Goal: Find specific page/section: Find specific page/section

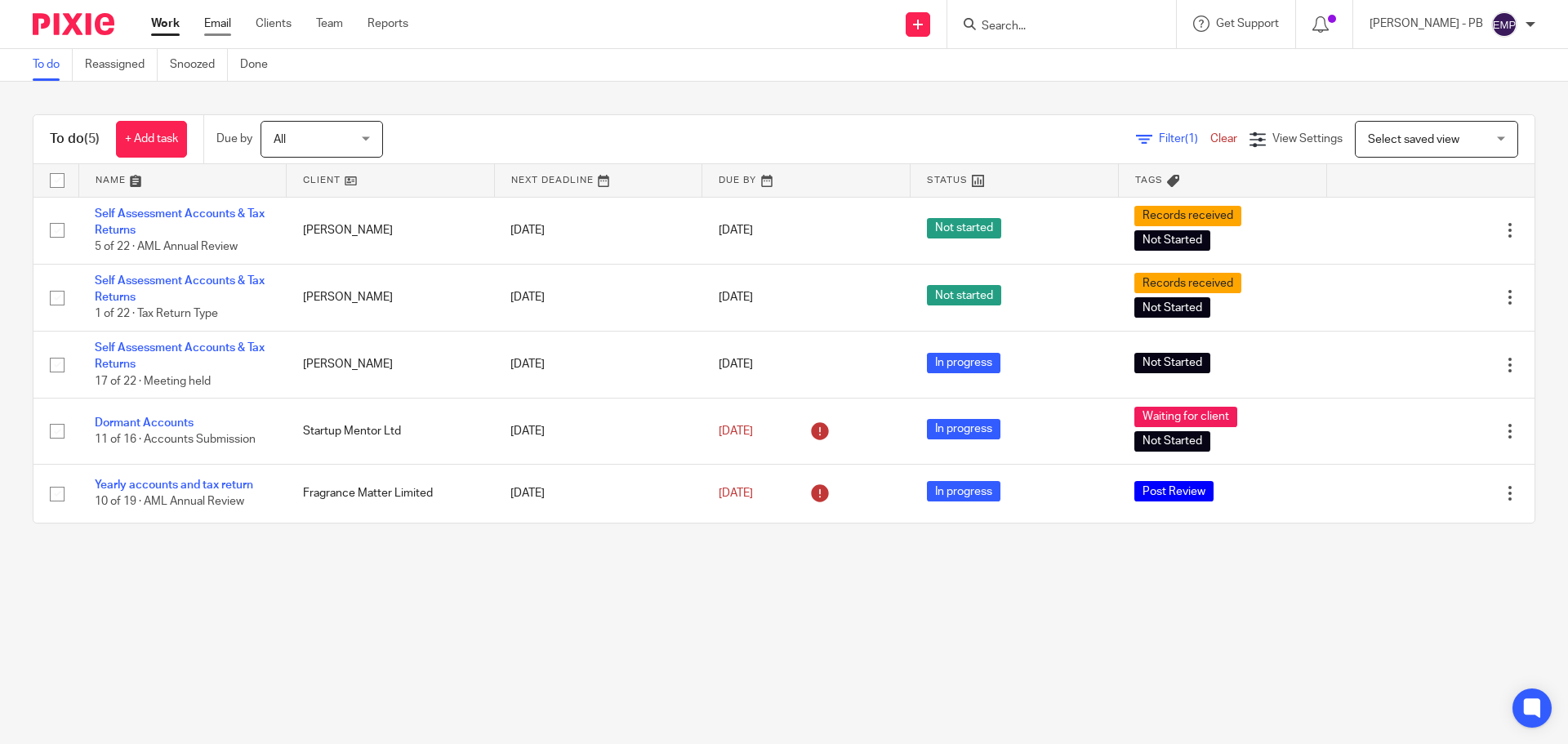
click at [222, 32] on link "Email" at bounding box center [217, 24] width 27 height 17
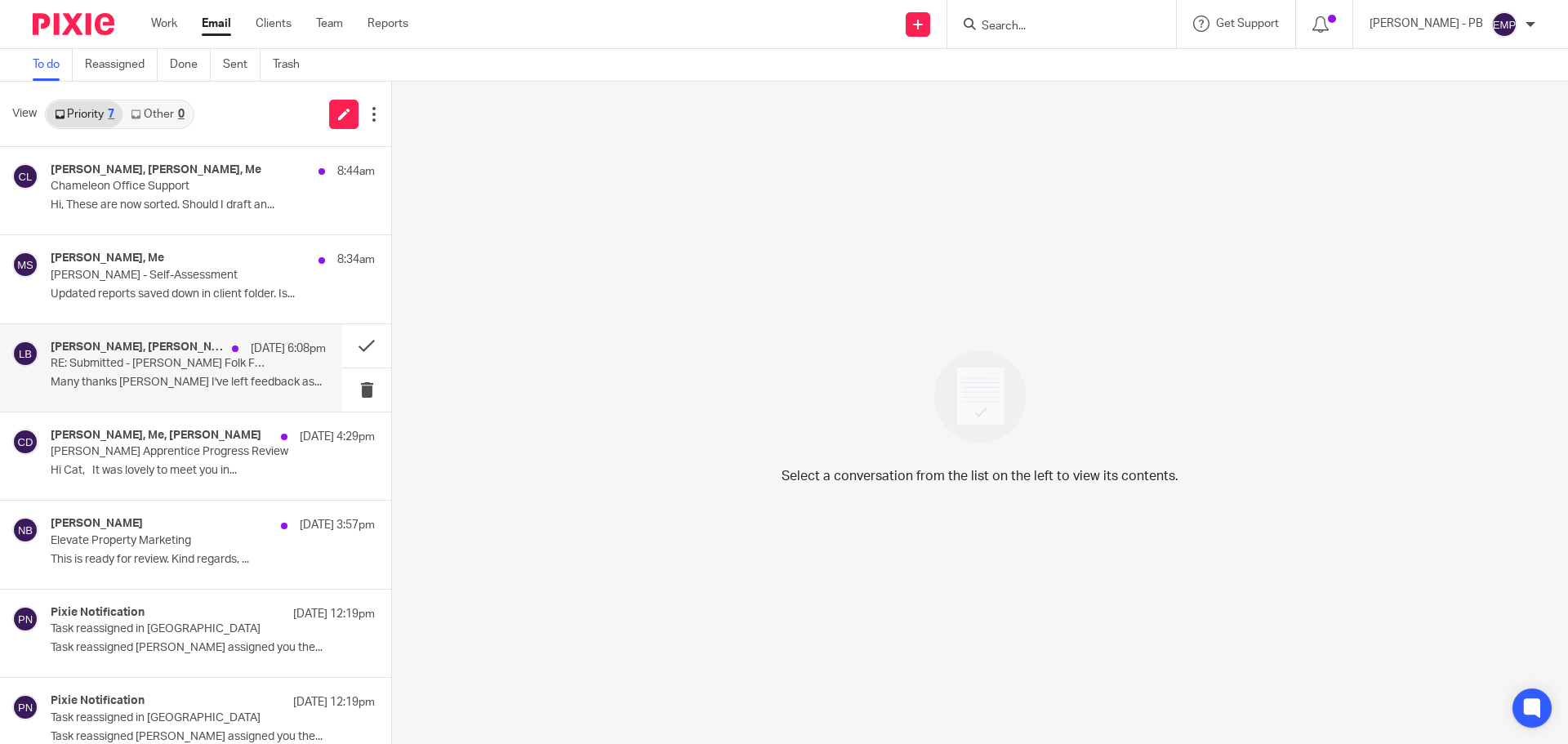
scroll to position [23, 0]
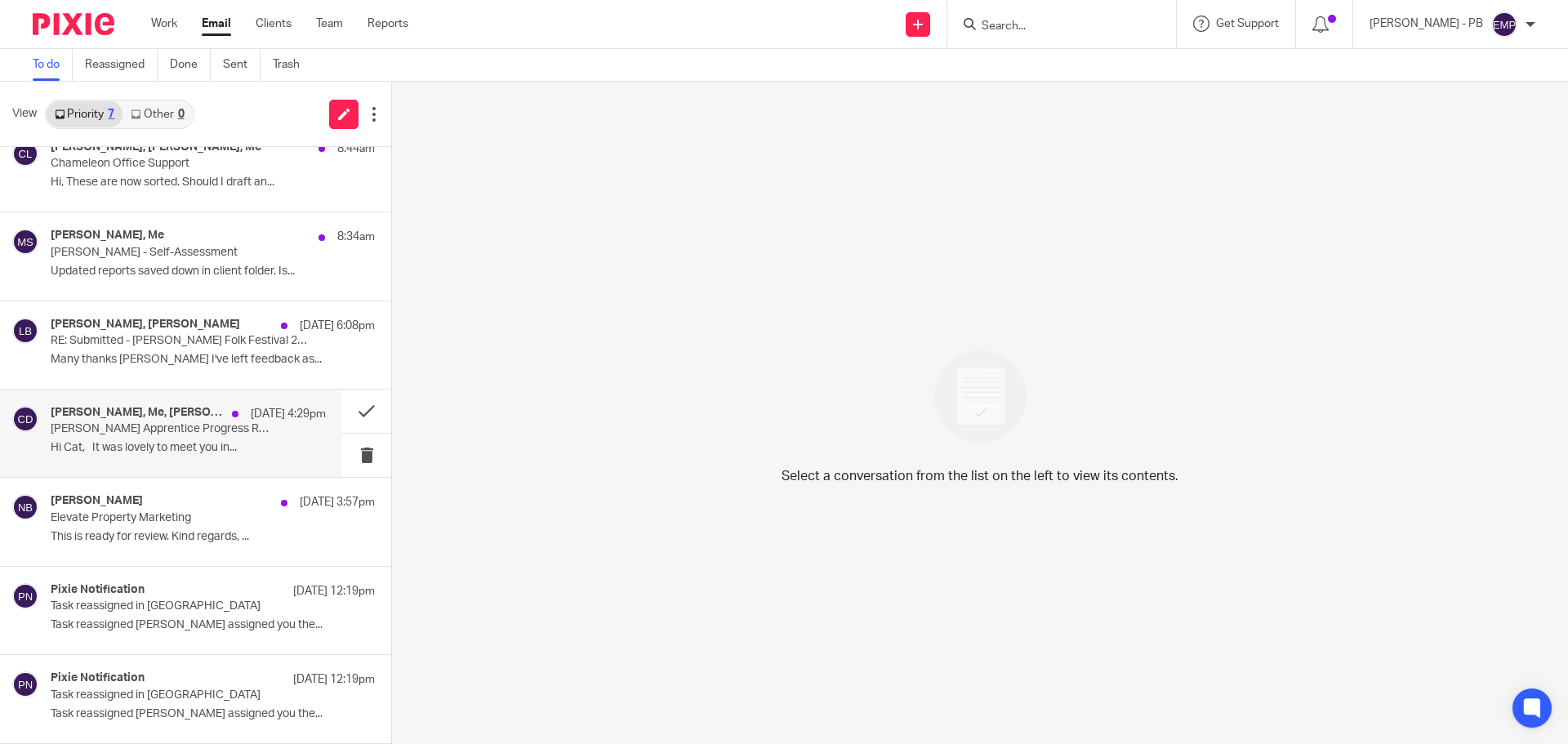
click at [154, 445] on p "Hi Cat, It was lovely to meet you in..." at bounding box center [188, 448] width 275 height 14
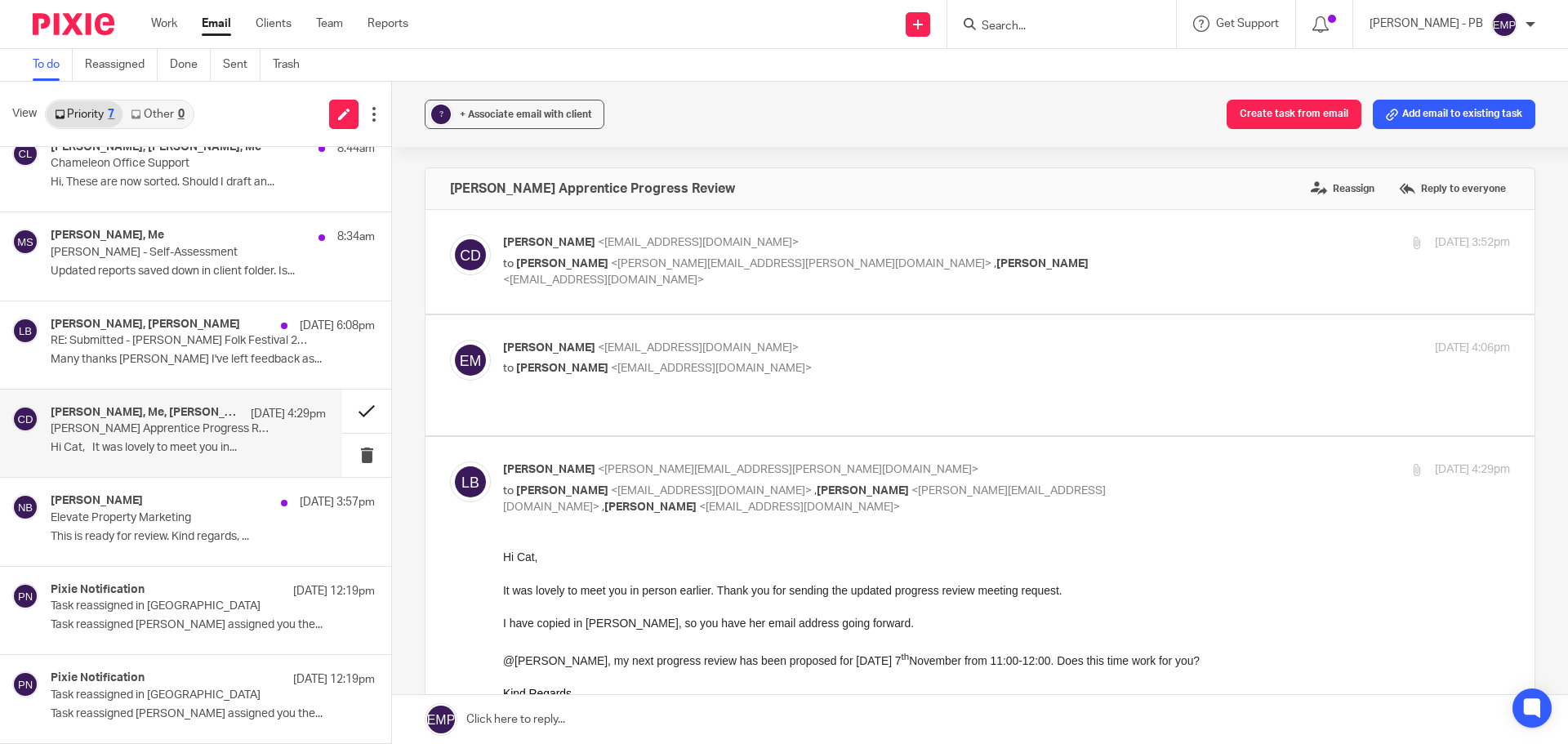
scroll to position [0, 0]
click at [349, 413] on button at bounding box center [367, 411] width 49 height 43
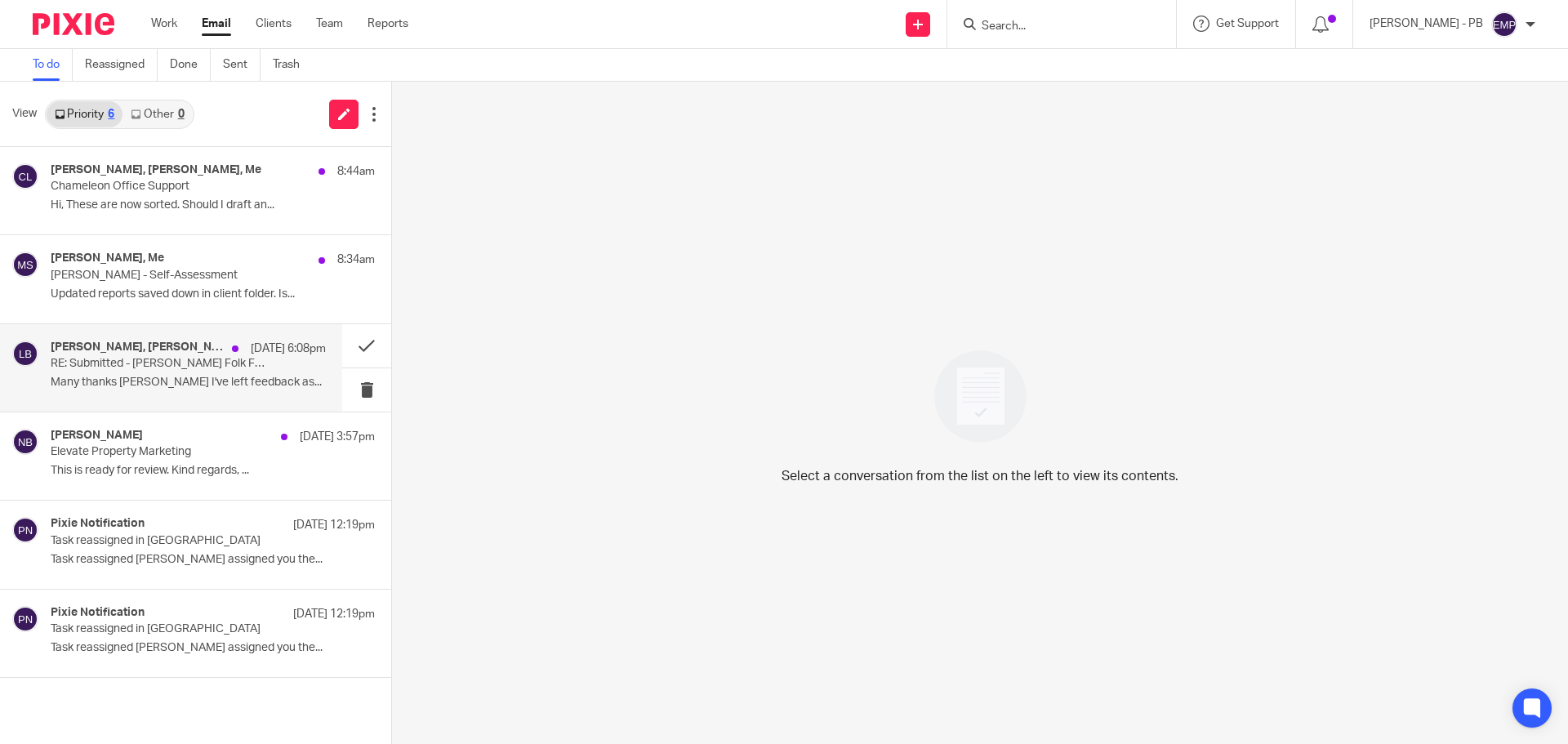
click at [167, 391] on div "Mike Cartmel, Lory Baker 13 Aug 6:08pm RE: Submitted - Priddy Folk Festival 202…" at bounding box center [188, 368] width 275 height 55
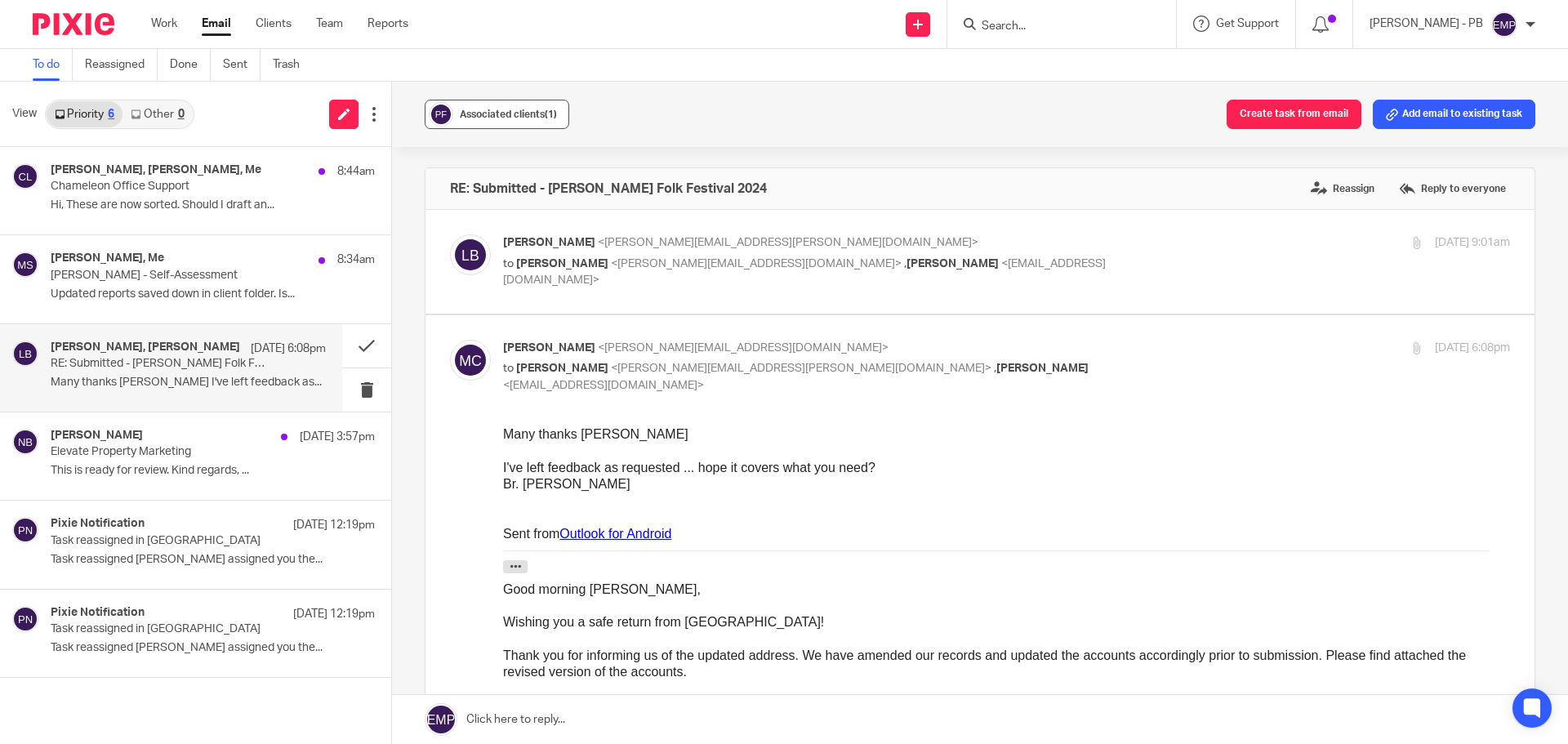
click at [522, 124] on button "Associated clients (1)" at bounding box center [497, 114] width 145 height 29
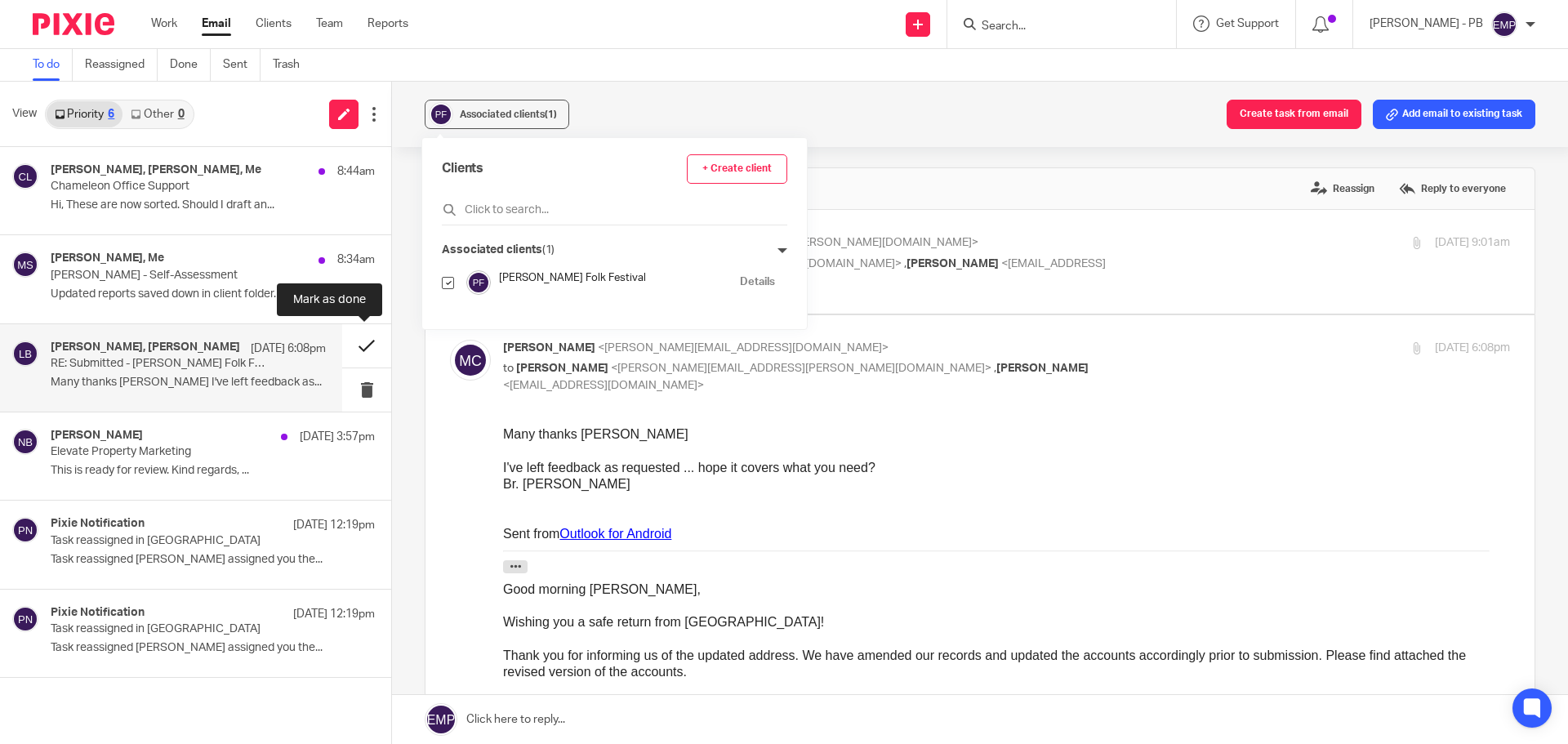
click at [368, 349] on button at bounding box center [367, 345] width 49 height 43
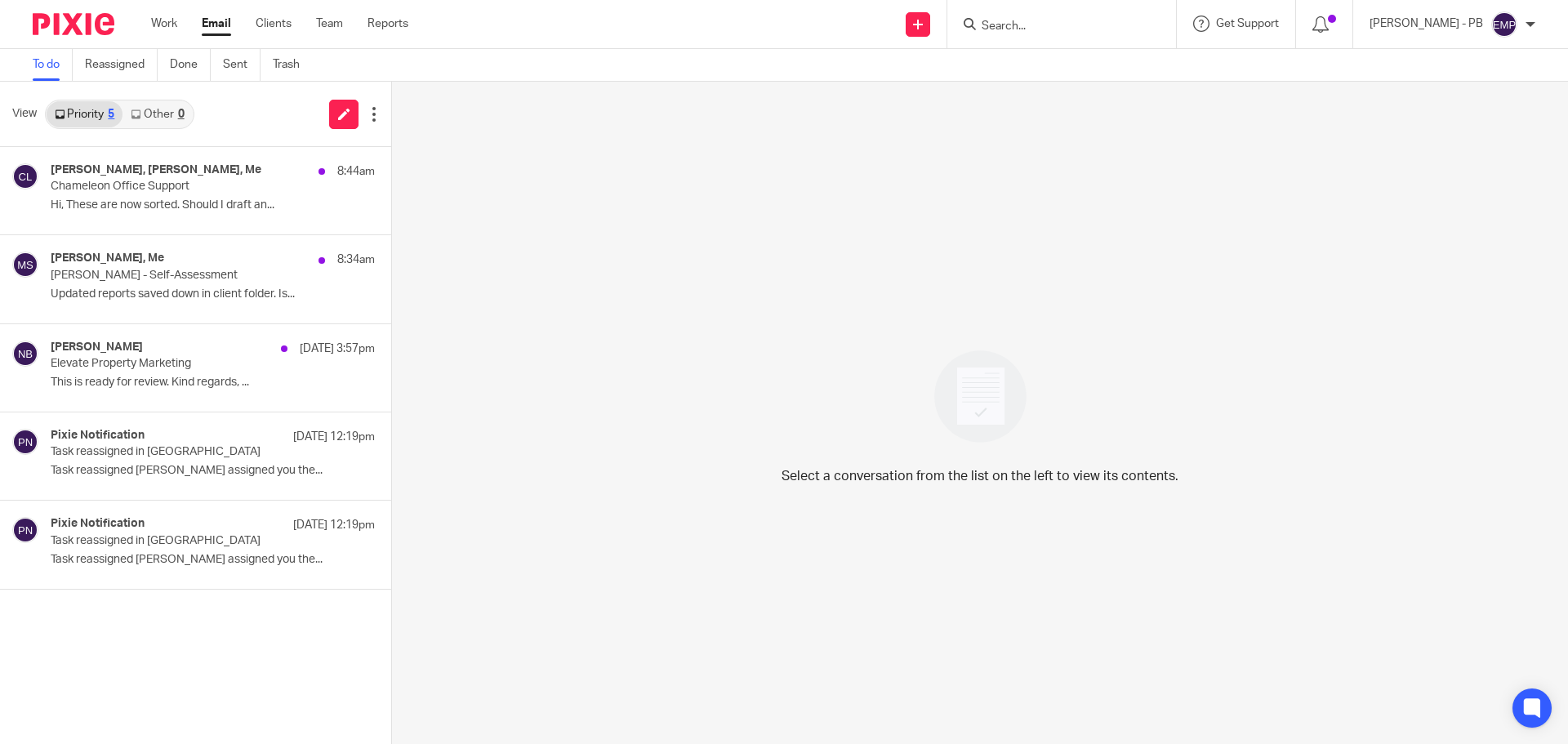
click at [1101, 327] on div "Select a conversation from the list on the left to view its contents." at bounding box center [979, 413] width 1176 height 663
click at [146, 284] on div "Nas Bashir, Me 8:34am Angela K Suter - Self-Assessment Updated reports saved do…" at bounding box center [188, 279] width 275 height 55
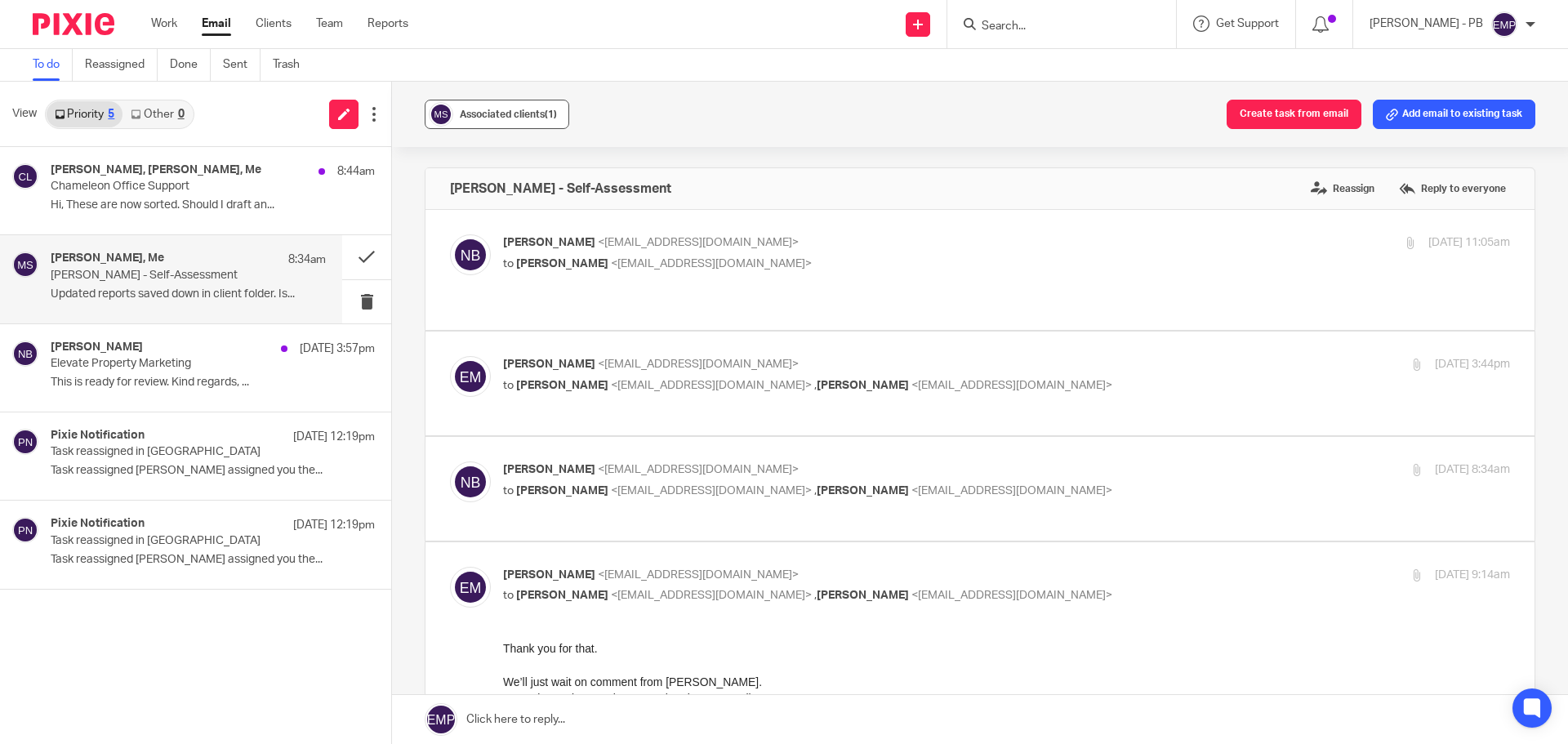
click at [509, 114] on span "Associated clients (1)" at bounding box center [508, 114] width 97 height 10
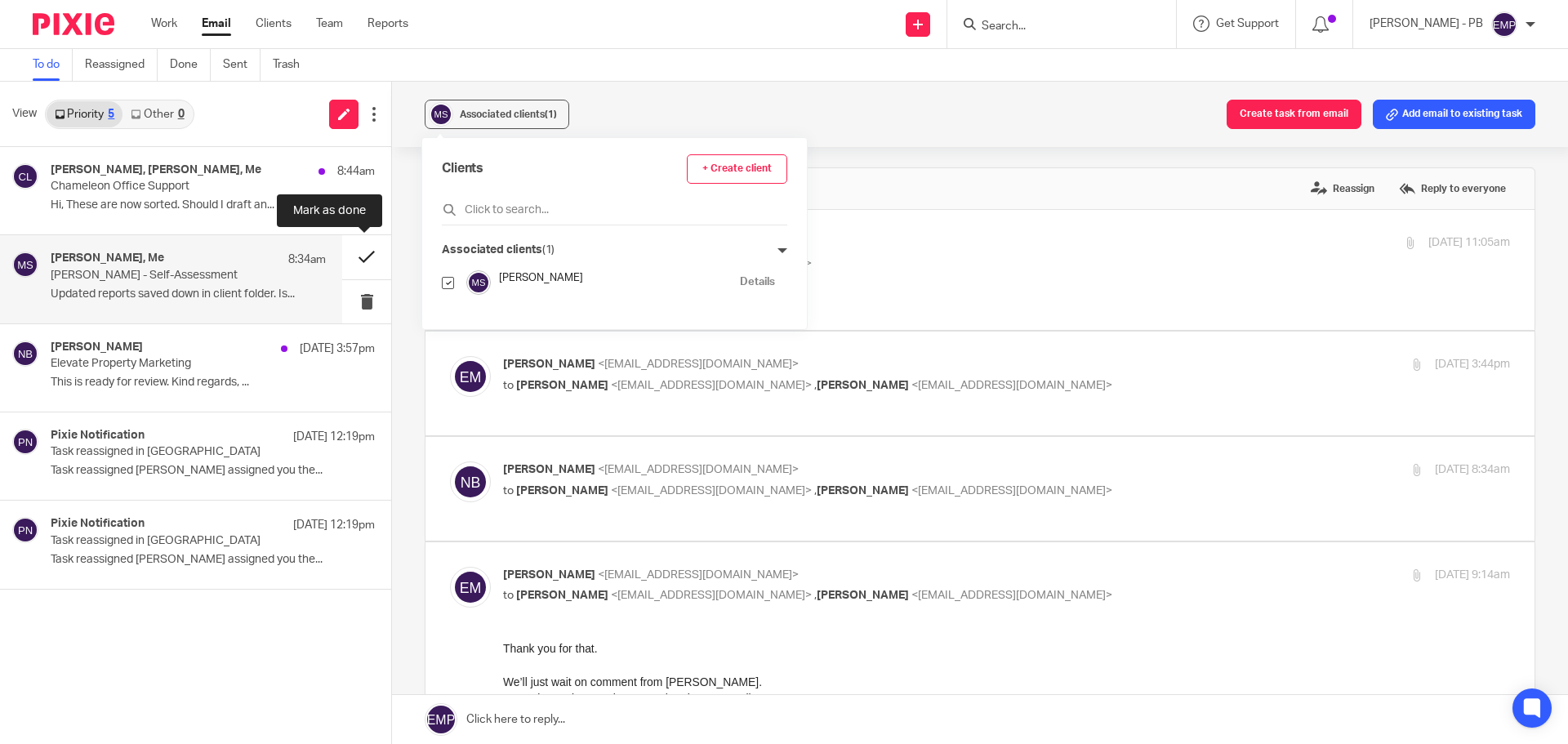
click at [364, 262] on button at bounding box center [367, 257] width 49 height 43
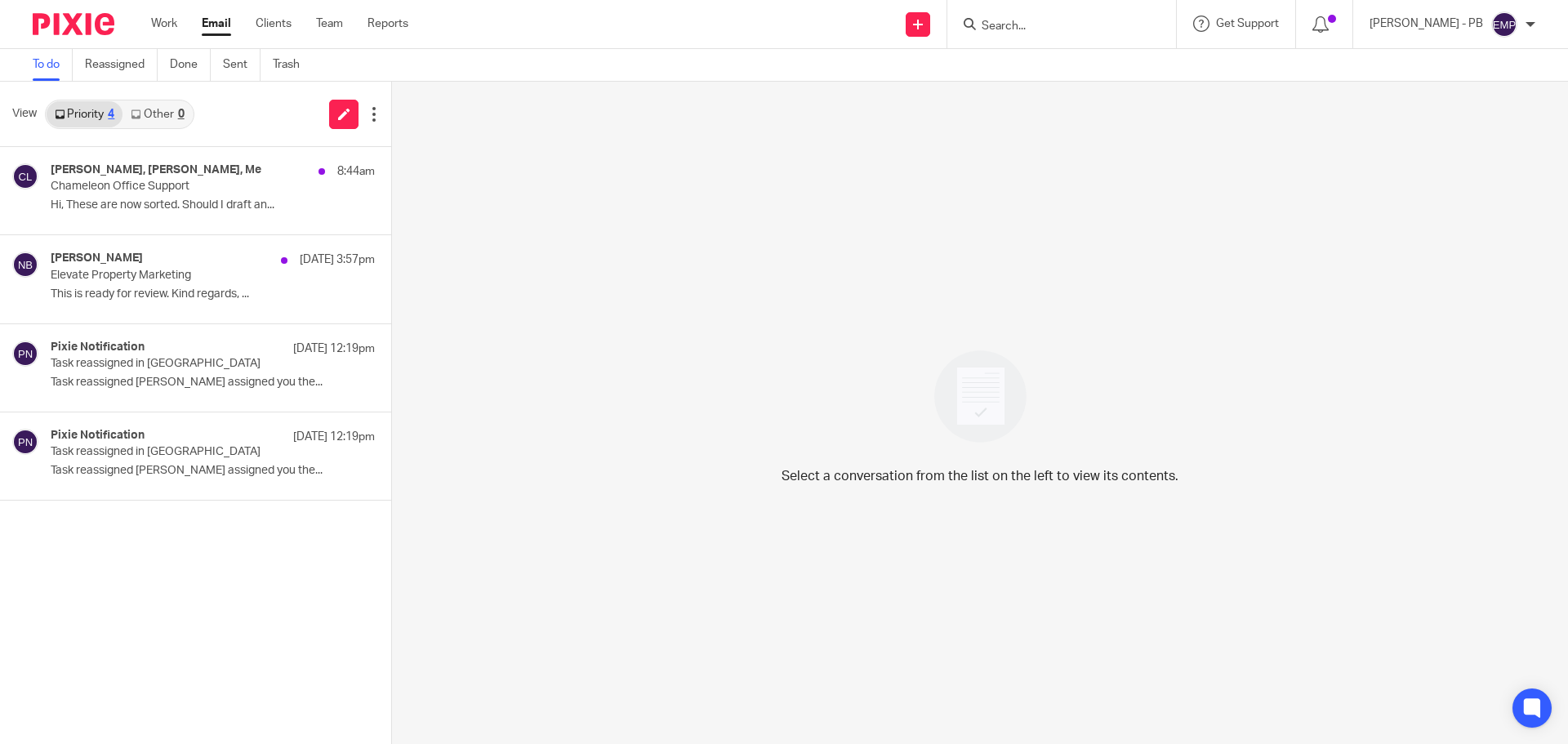
click at [221, 18] on link "Email" at bounding box center [216, 24] width 29 height 17
click at [130, 216] on div "Me, Nas Bashir, Martin Bowe 8:44am Chameleon Office Support Hi, These are now s…" at bounding box center [188, 191] width 275 height 55
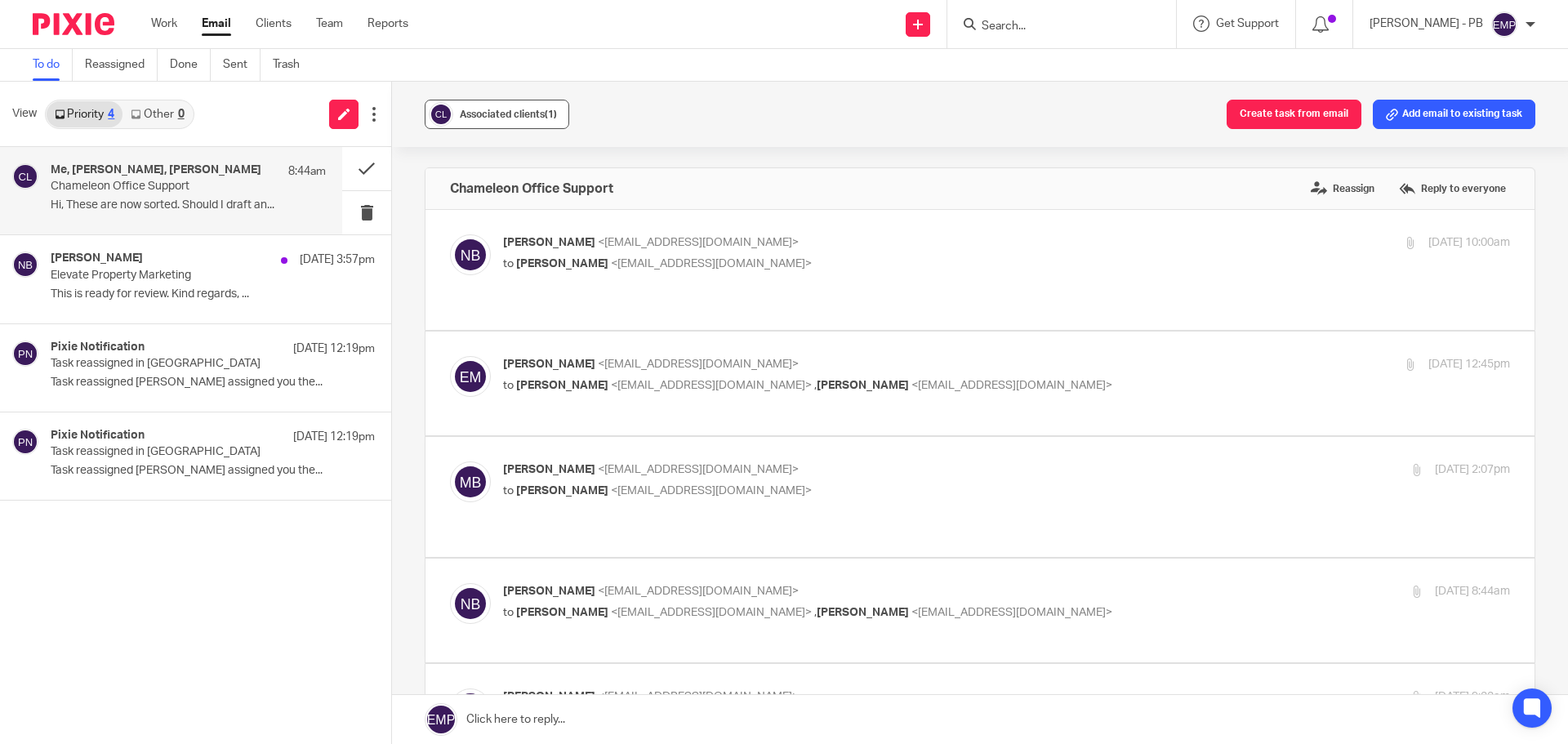
click at [519, 109] on span "Associated clients (1)" at bounding box center [508, 114] width 97 height 10
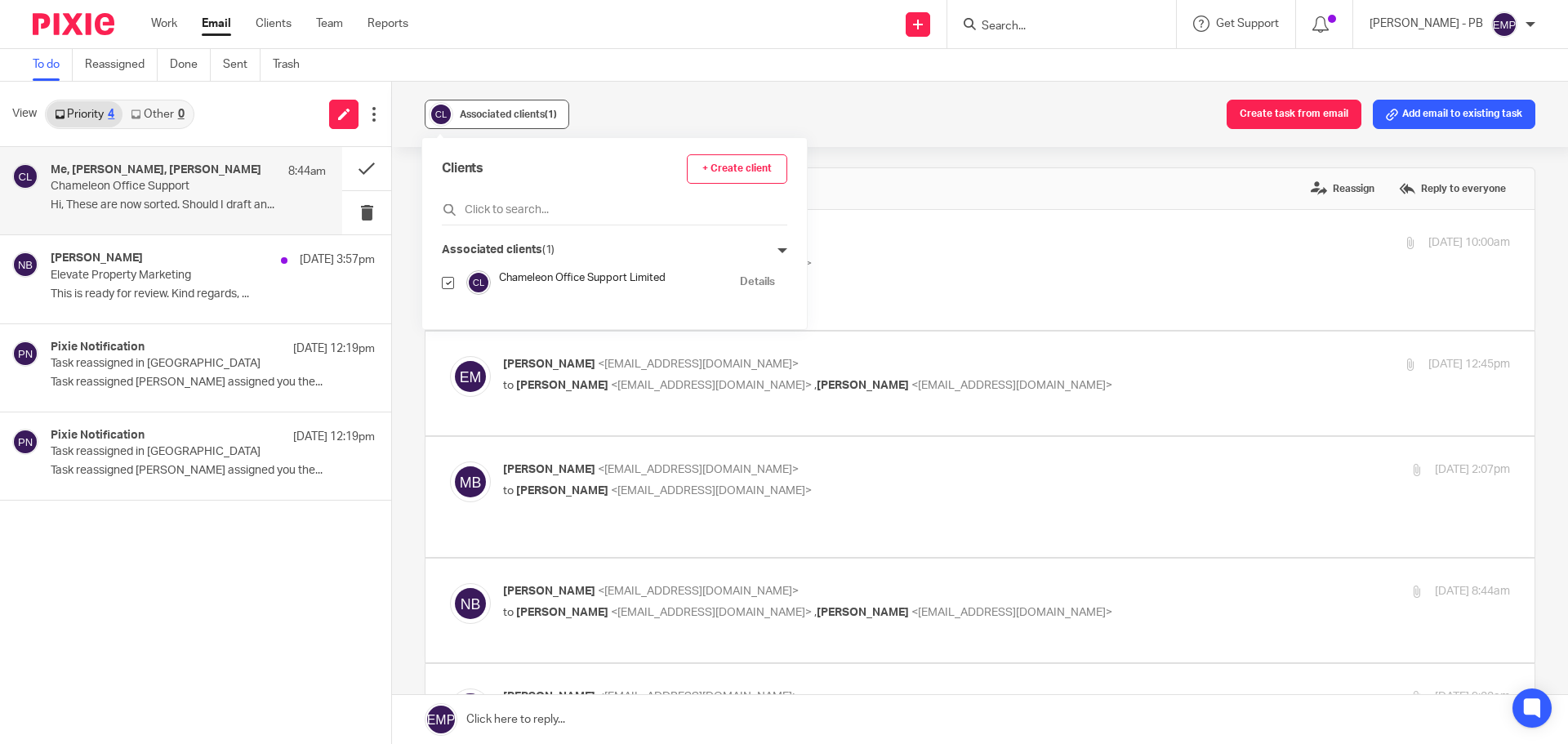
click at [519, 109] on span "Associated clients (1)" at bounding box center [508, 114] width 97 height 10
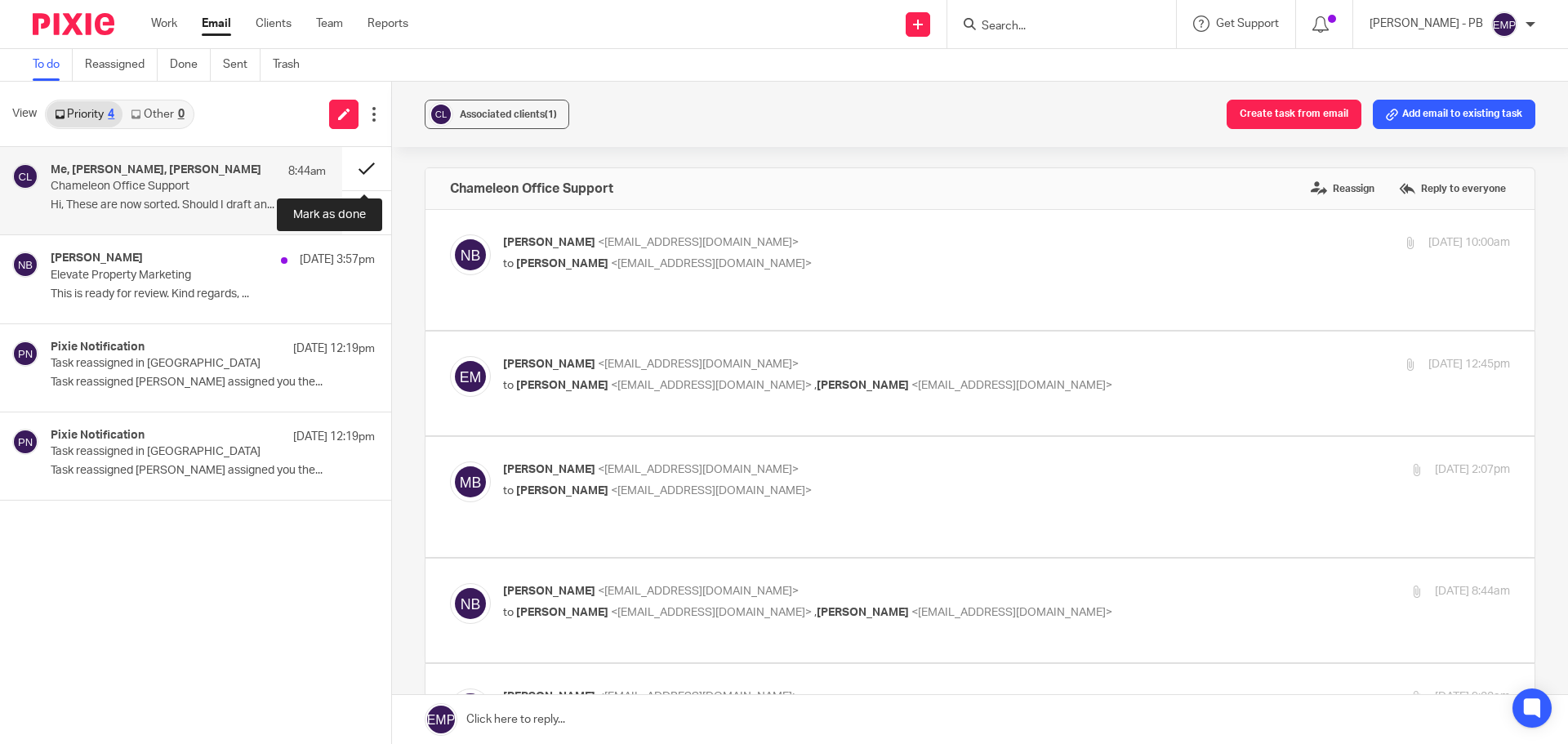
click at [358, 179] on button at bounding box center [367, 169] width 49 height 43
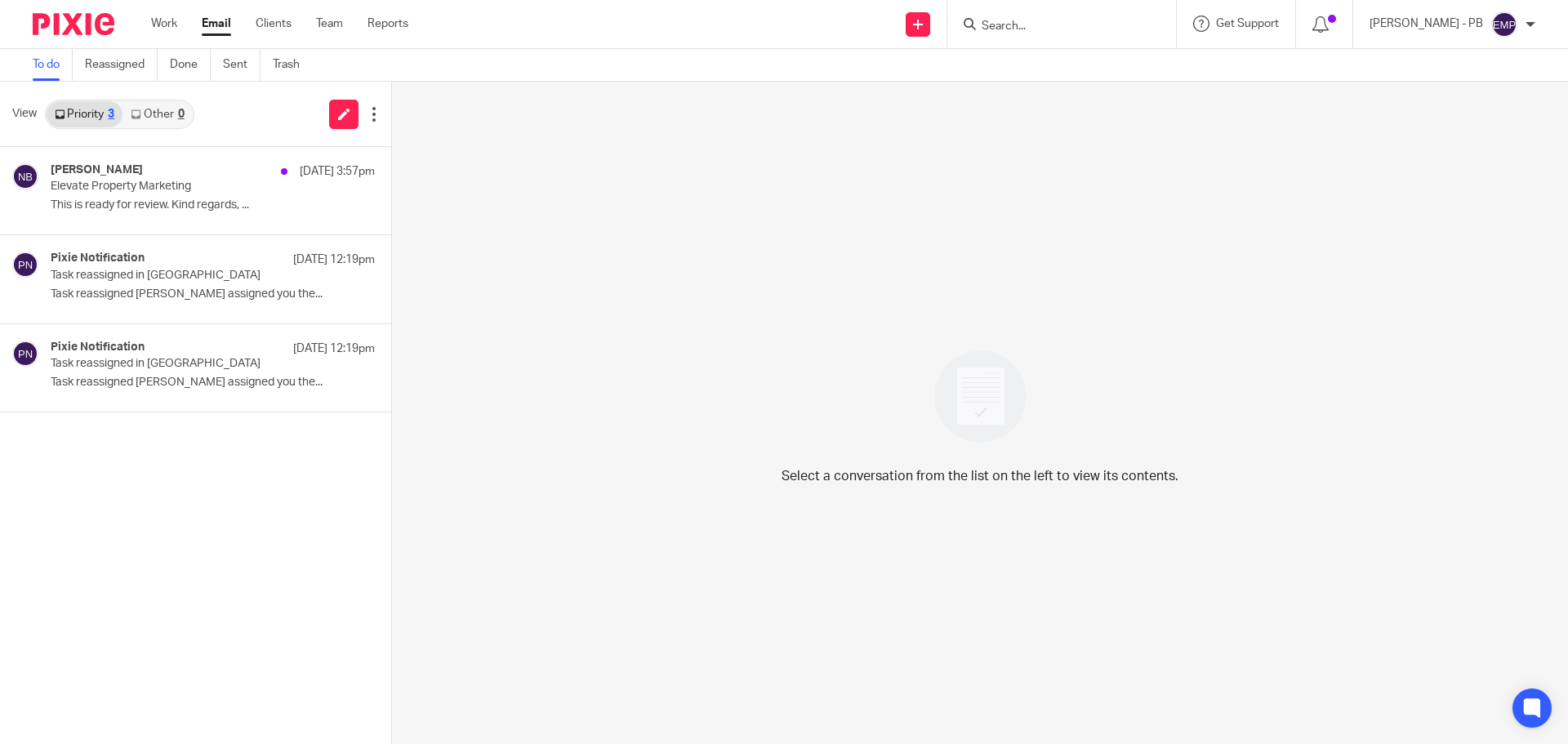
click at [1073, 22] on input "Search" at bounding box center [1054, 26] width 147 height 15
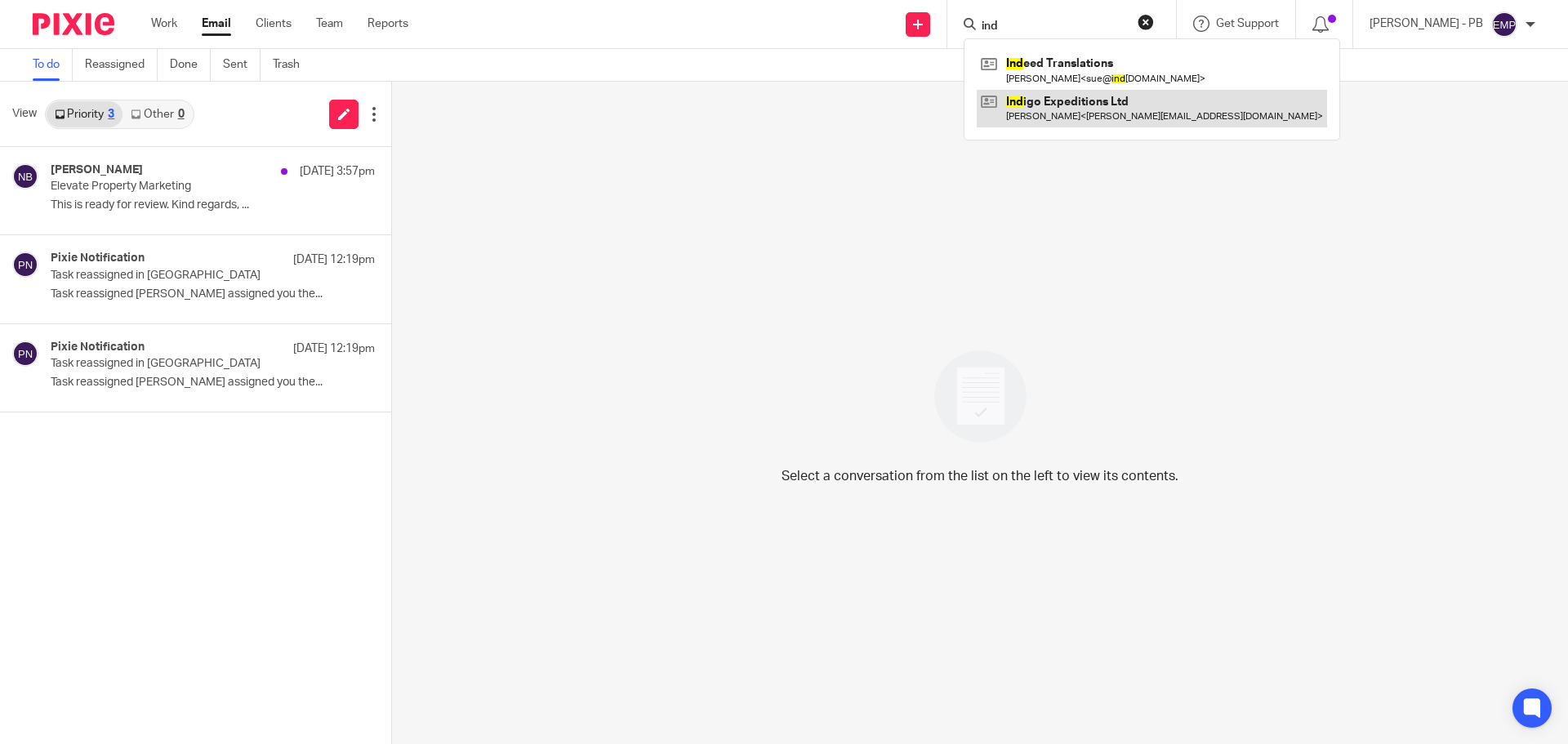
type input "ind"
click at [1162, 117] on link at bounding box center [1152, 109] width 350 height 38
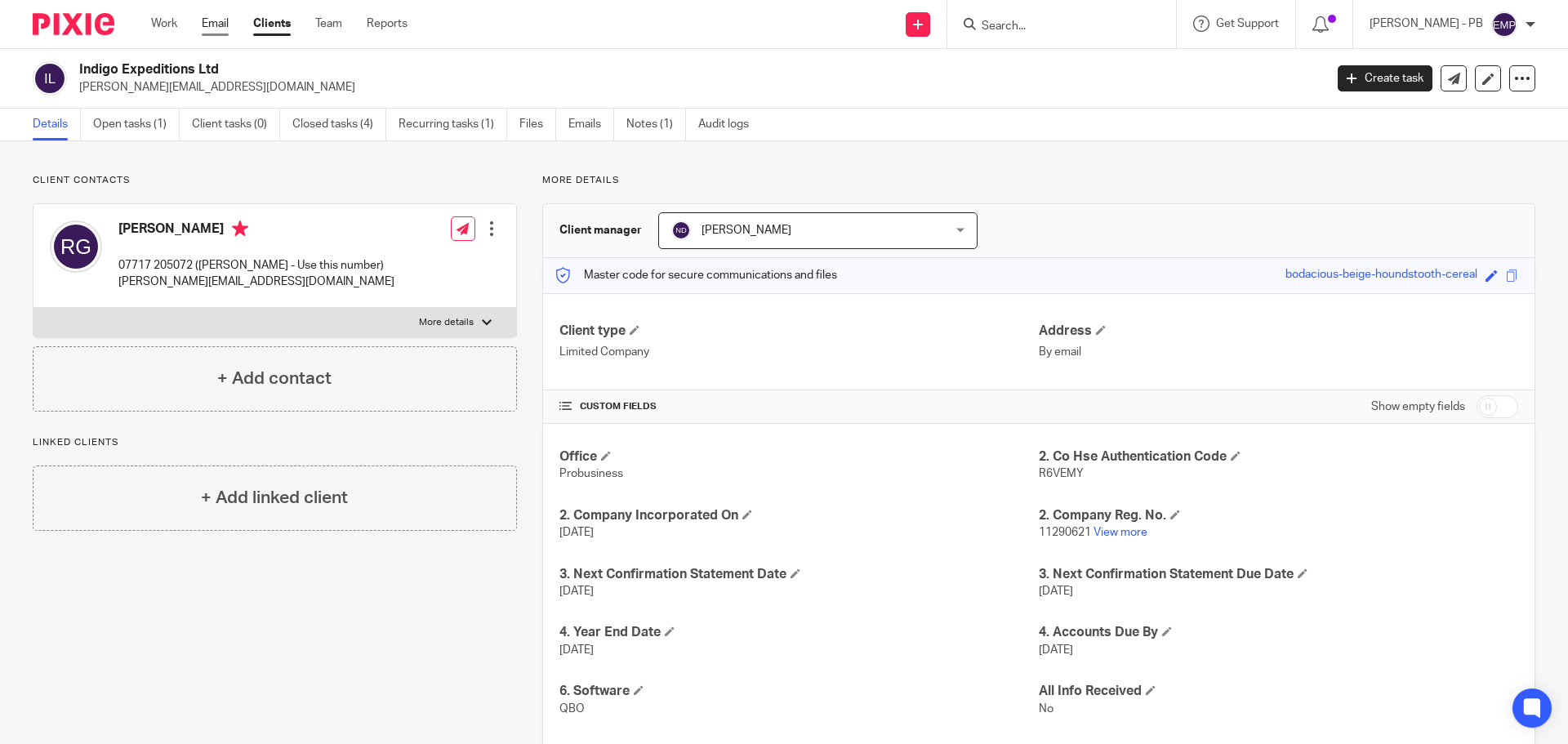
click at [209, 25] on link "Email" at bounding box center [215, 24] width 27 height 17
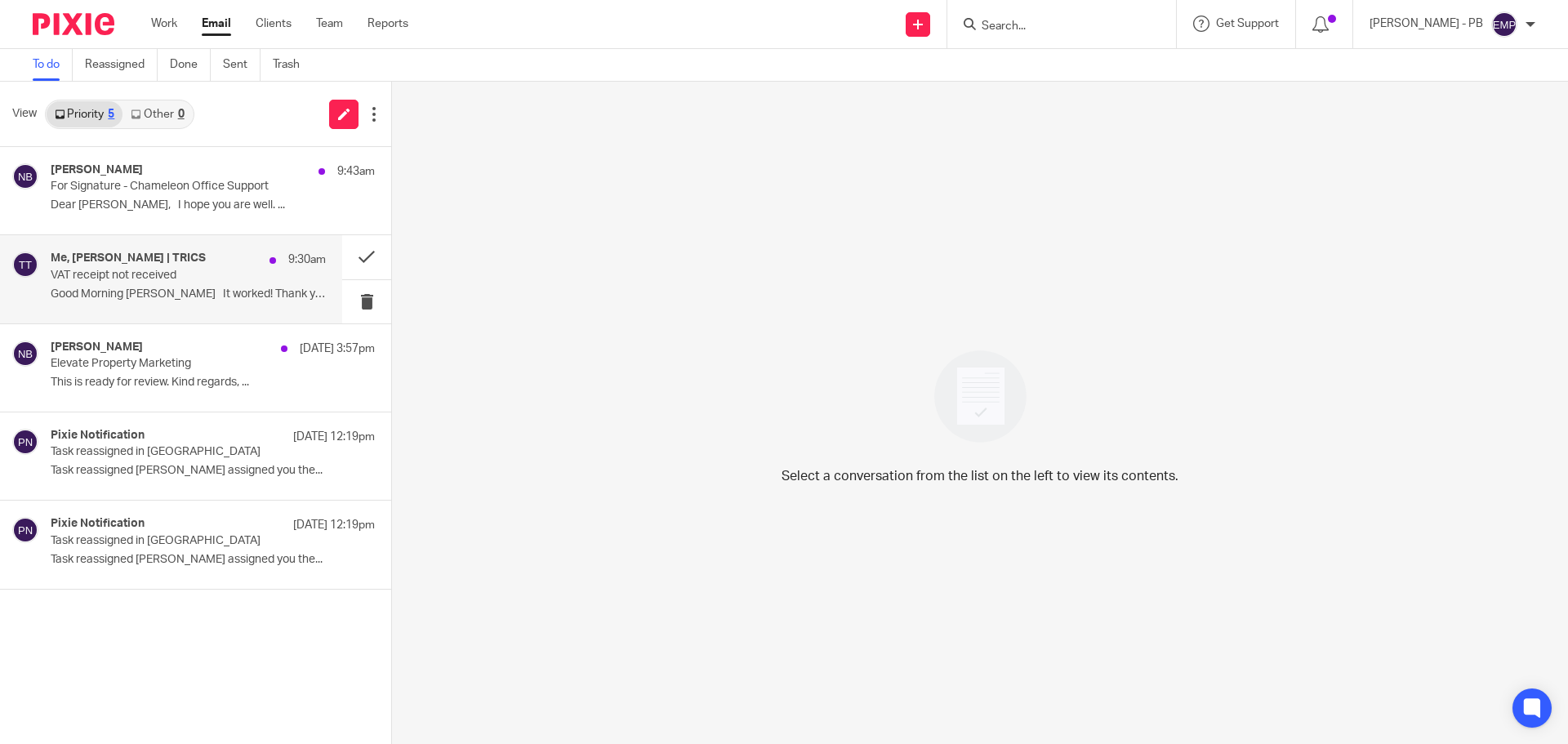
click at [195, 297] on p "Good Morning [PERSON_NAME] It worked! Thank you..." at bounding box center [188, 295] width 275 height 14
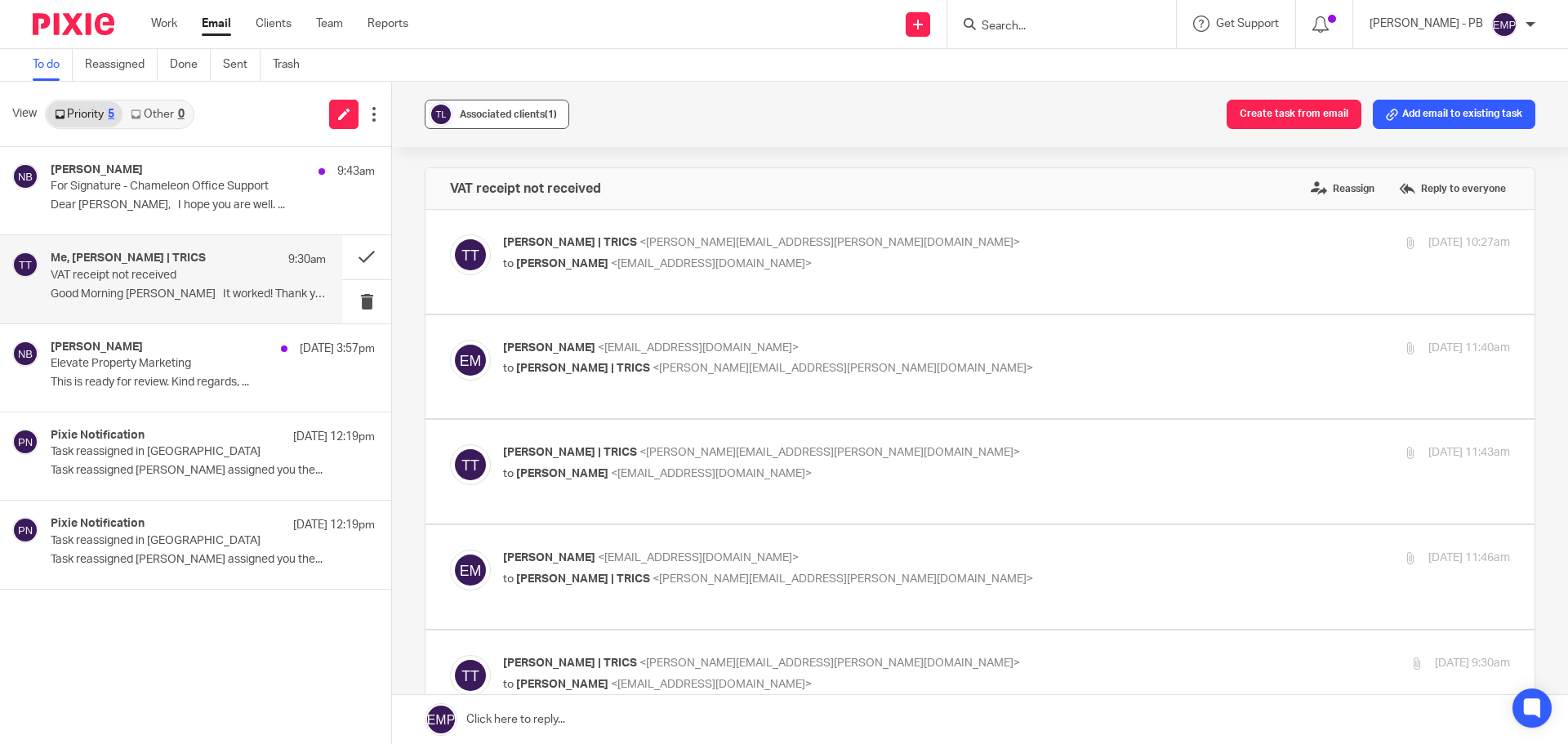
click at [511, 115] on span "Associated clients (1)" at bounding box center [508, 114] width 97 height 10
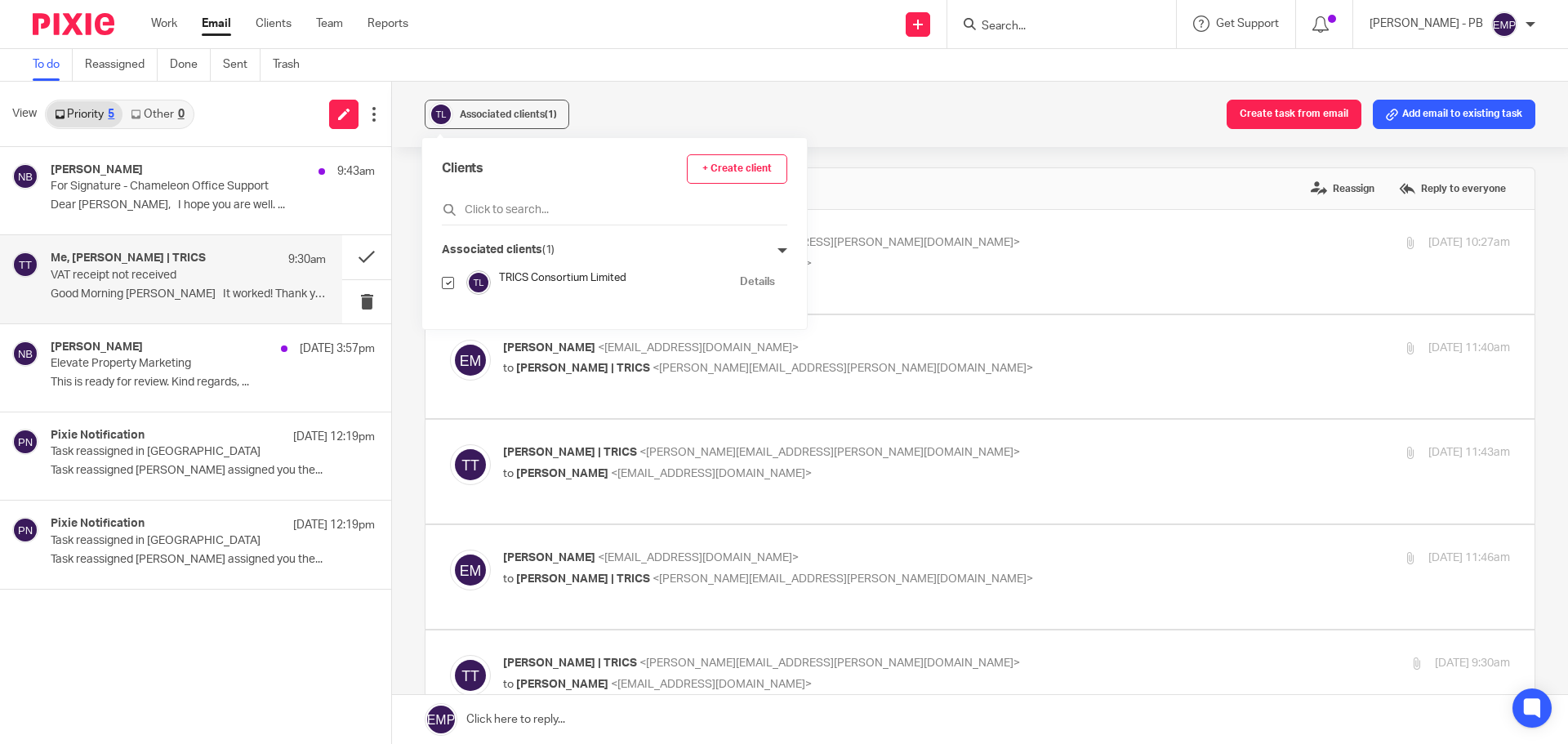
click at [394, 237] on div "Associated clients (1) Create task from email Add email to existing task VAT re…" at bounding box center [979, 413] width 1176 height 663
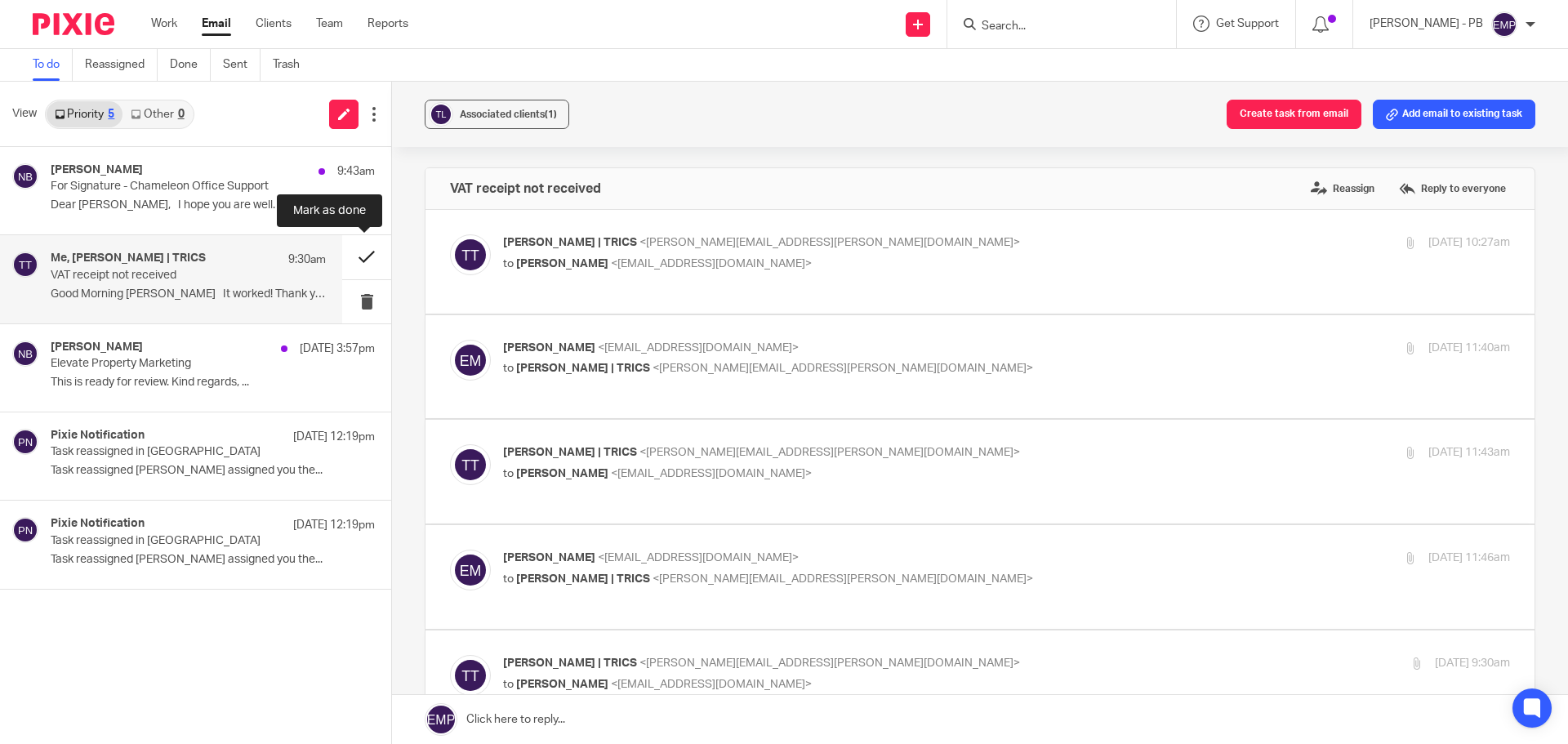
click at [357, 259] on button at bounding box center [367, 257] width 49 height 43
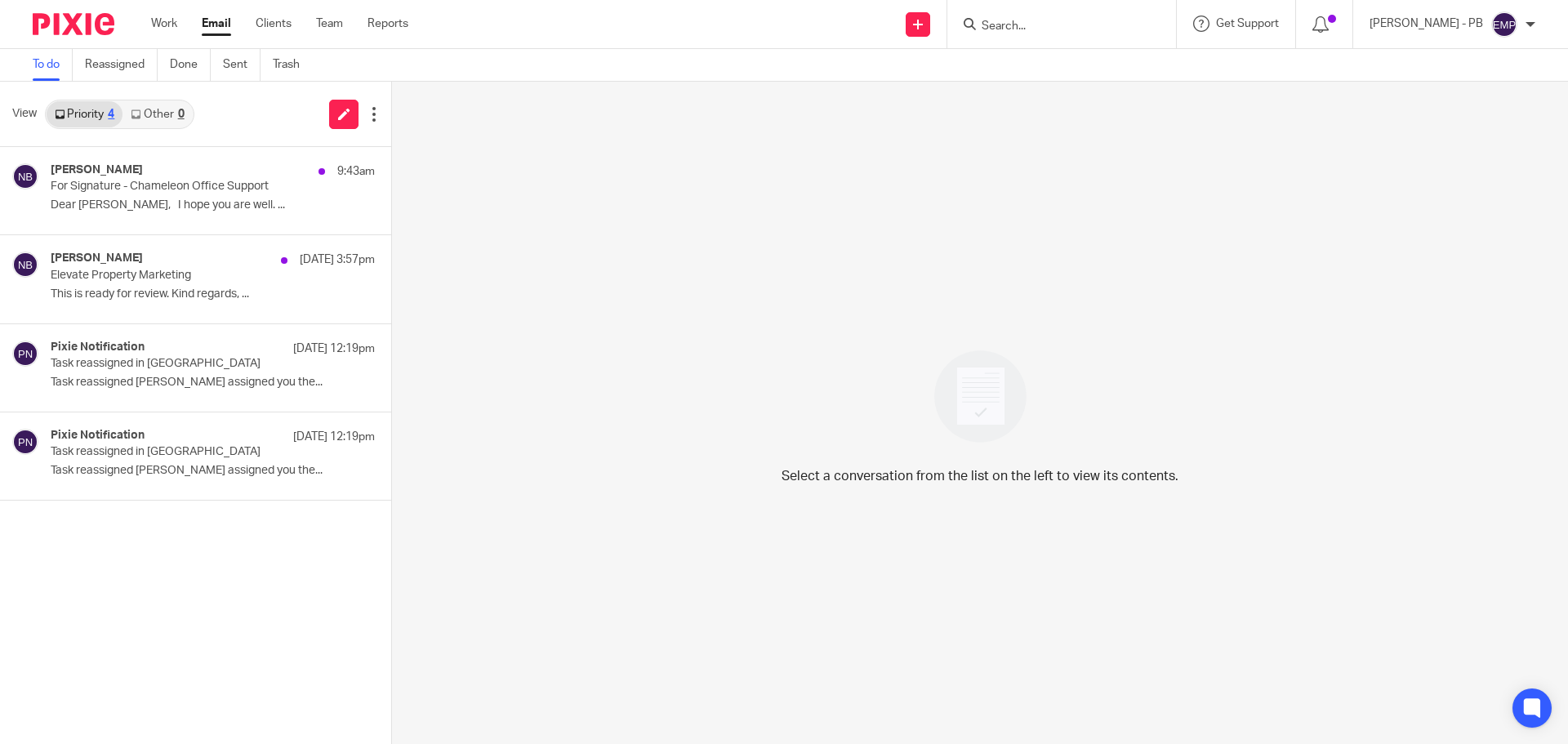
click at [1024, 25] on input "Search" at bounding box center [1054, 26] width 147 height 15
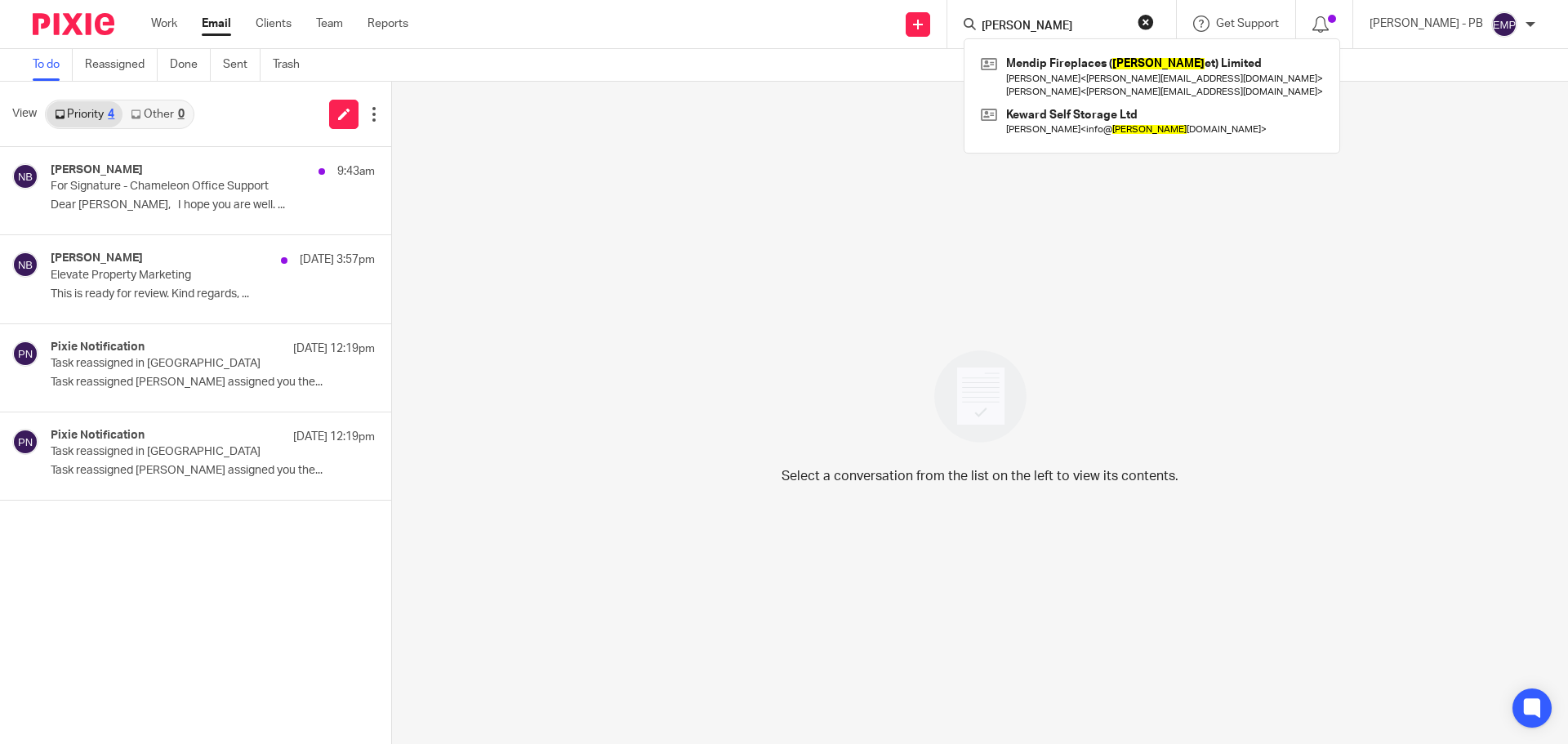
type input "[PERSON_NAME]"
click at [1154, 19] on button "reset" at bounding box center [1145, 22] width 17 height 17
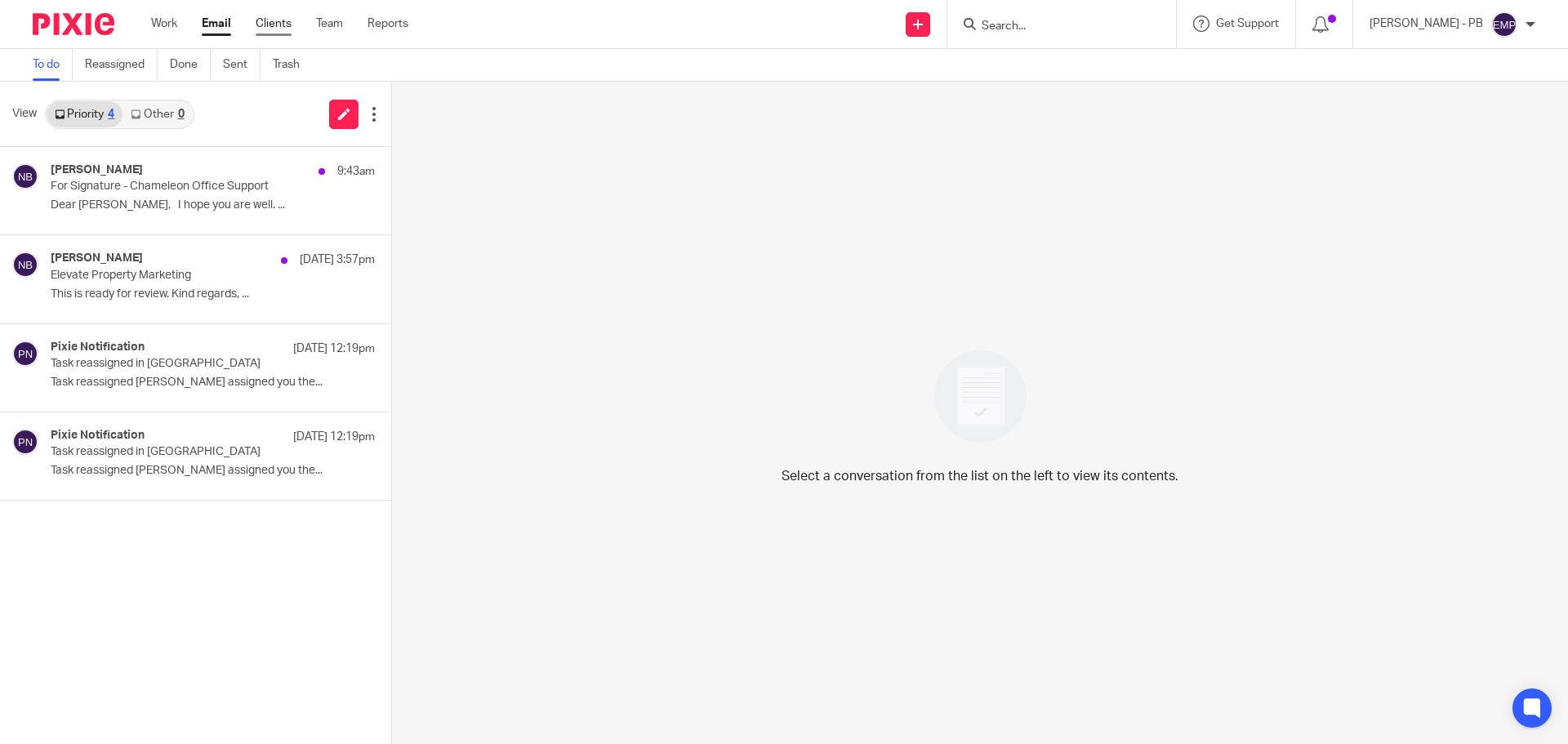
click at [273, 26] on link "Clients" at bounding box center [274, 24] width 36 height 17
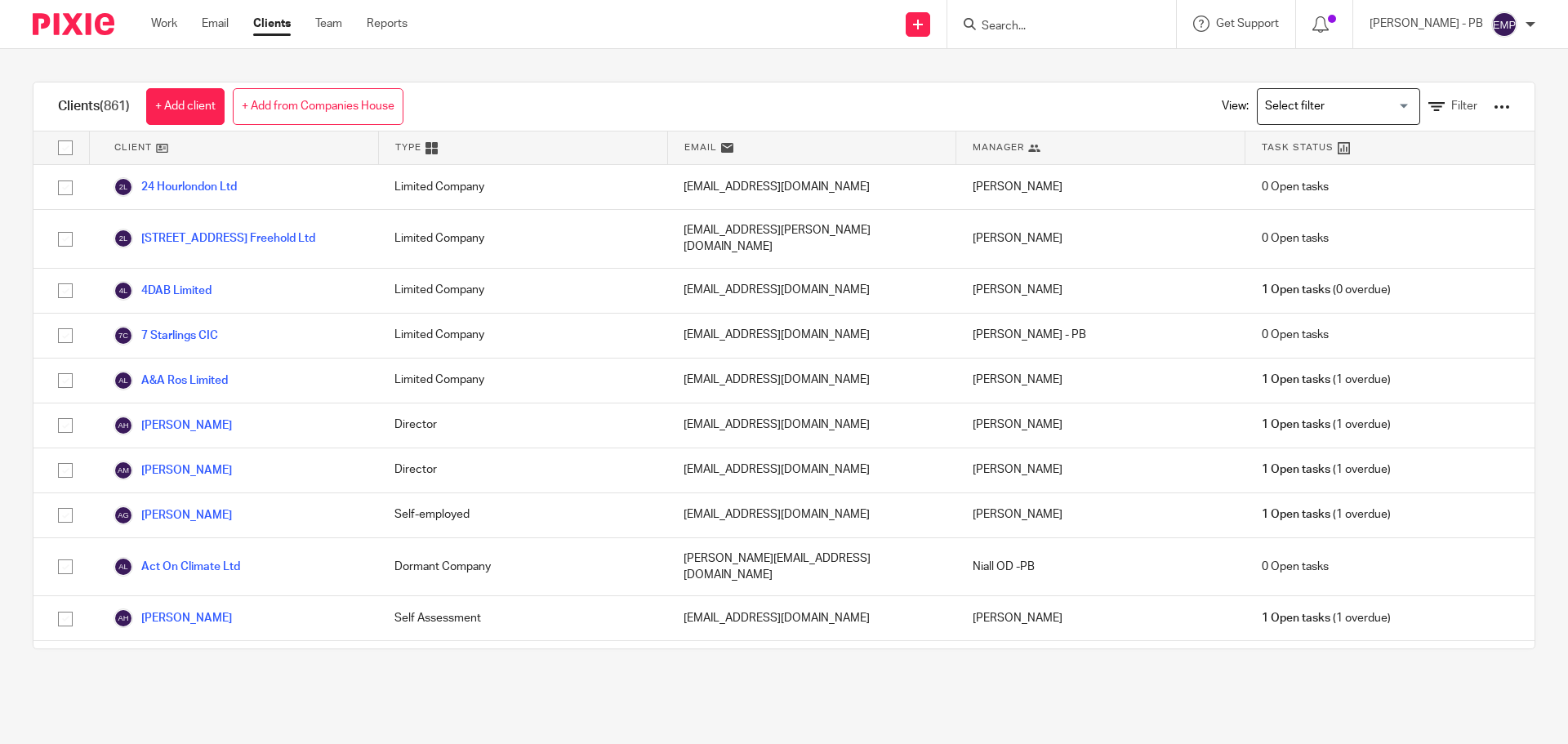
click at [1329, 106] on input "Search for option" at bounding box center [1334, 107] width 151 height 28
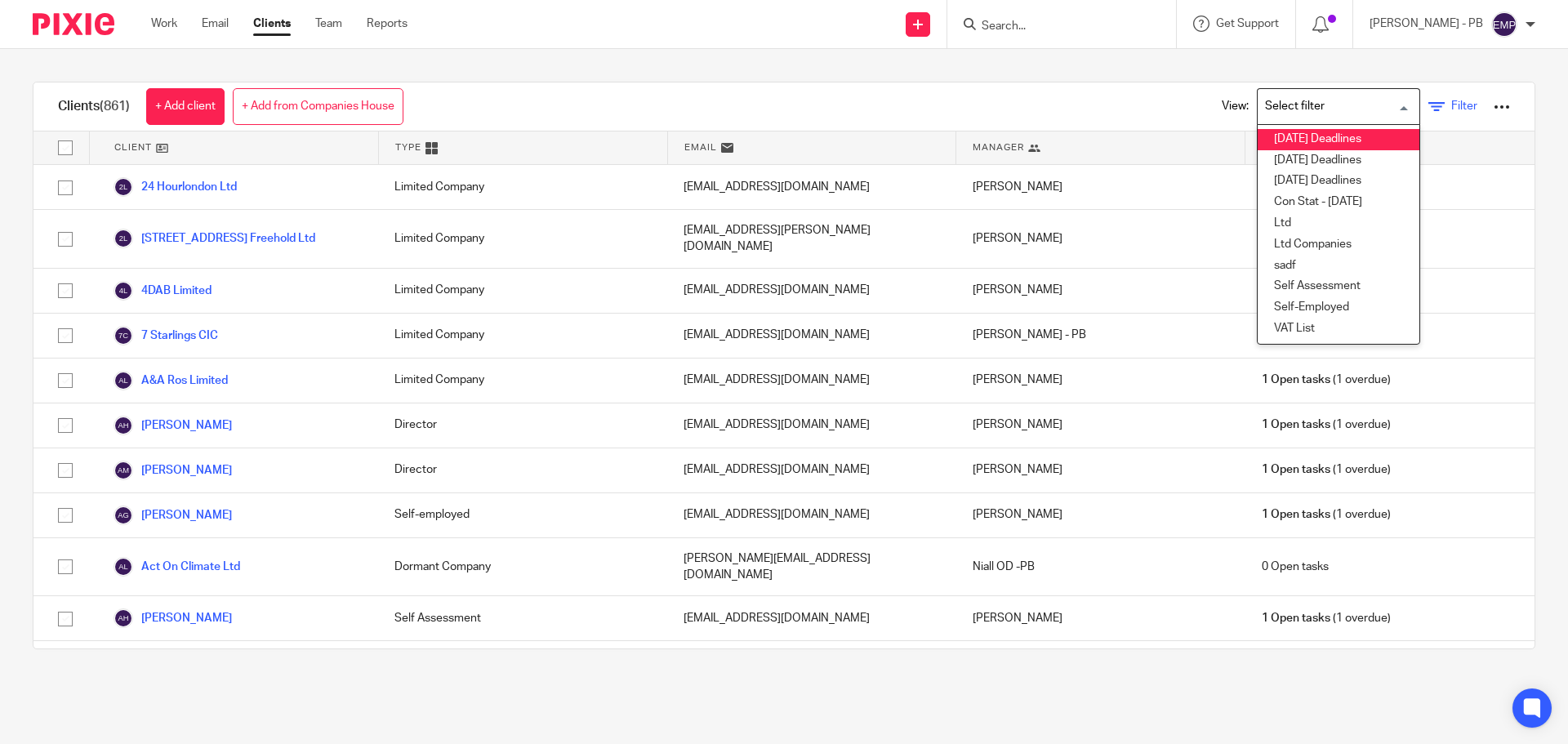
click at [1452, 106] on span "Filter" at bounding box center [1465, 106] width 26 height 11
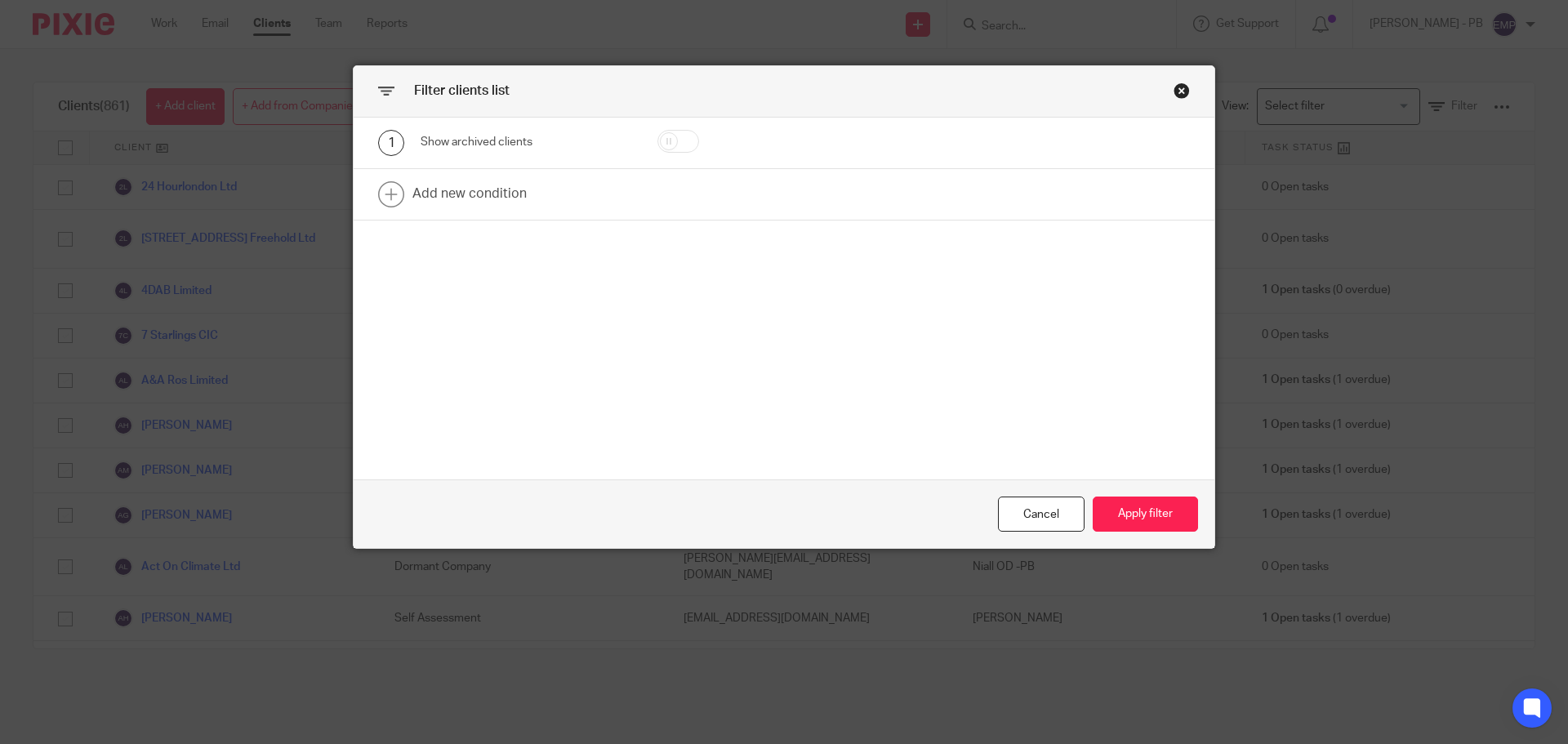
click at [657, 138] on input "checkbox" at bounding box center [678, 141] width 41 height 23
checkbox input "true"
click at [444, 203] on link at bounding box center [784, 194] width 861 height 50
click at [459, 204] on div "Field" at bounding box center [513, 199] width 158 height 34
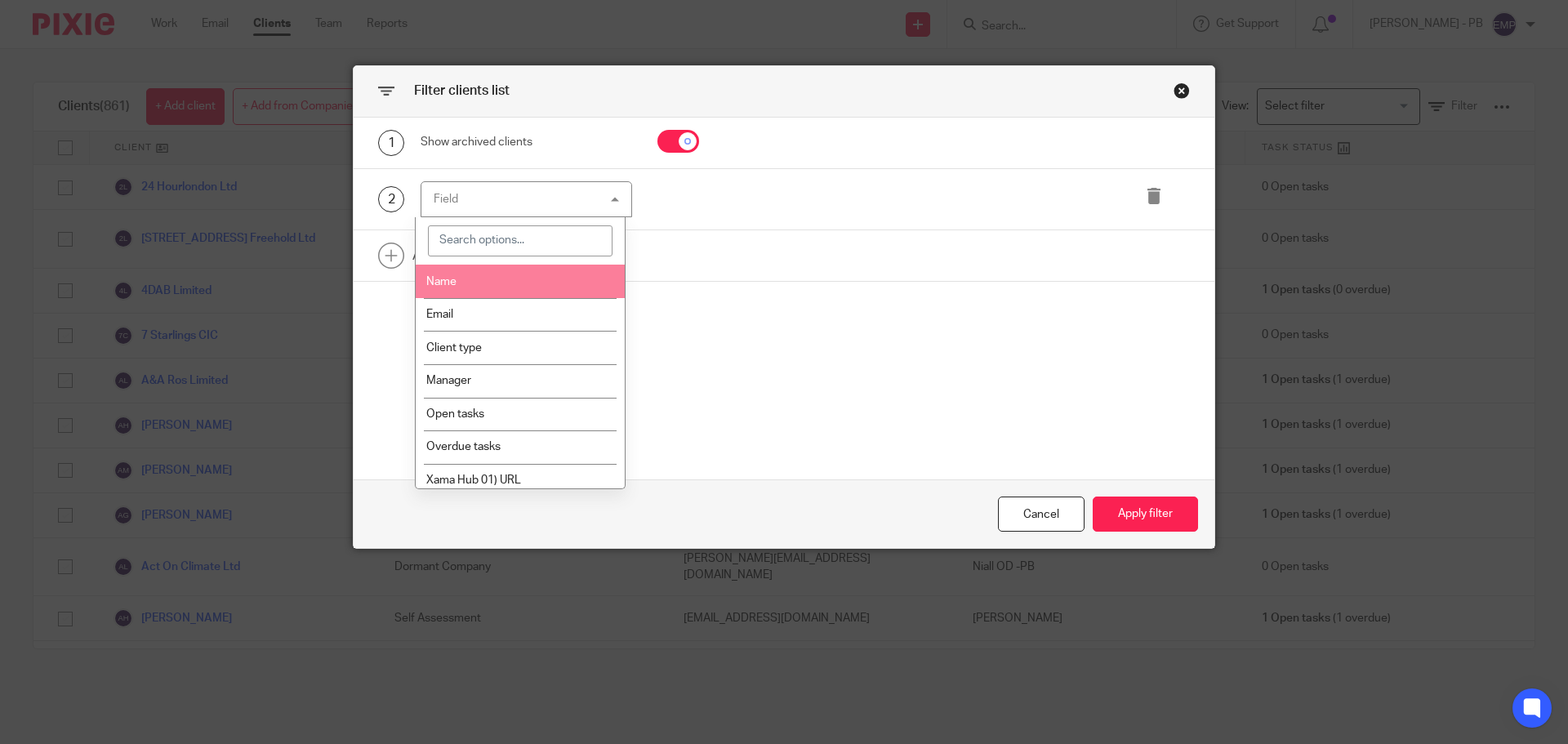
click at [468, 279] on li "Name" at bounding box center [521, 282] width 210 height 34
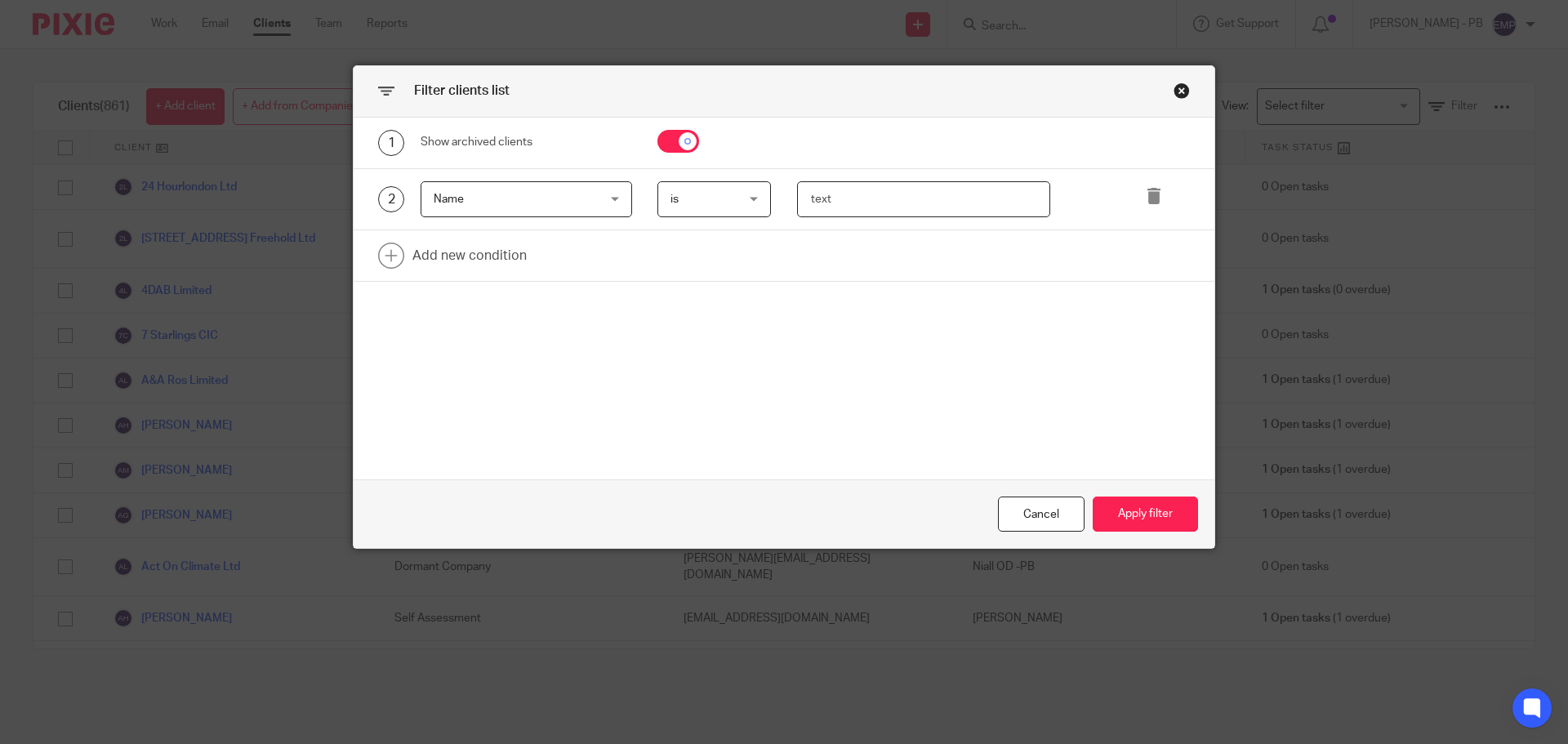
click at [849, 191] on input "text" at bounding box center [924, 199] width 254 height 37
type input "somerset"
click at [1114, 519] on button "Apply filter" at bounding box center [1145, 515] width 105 height 35
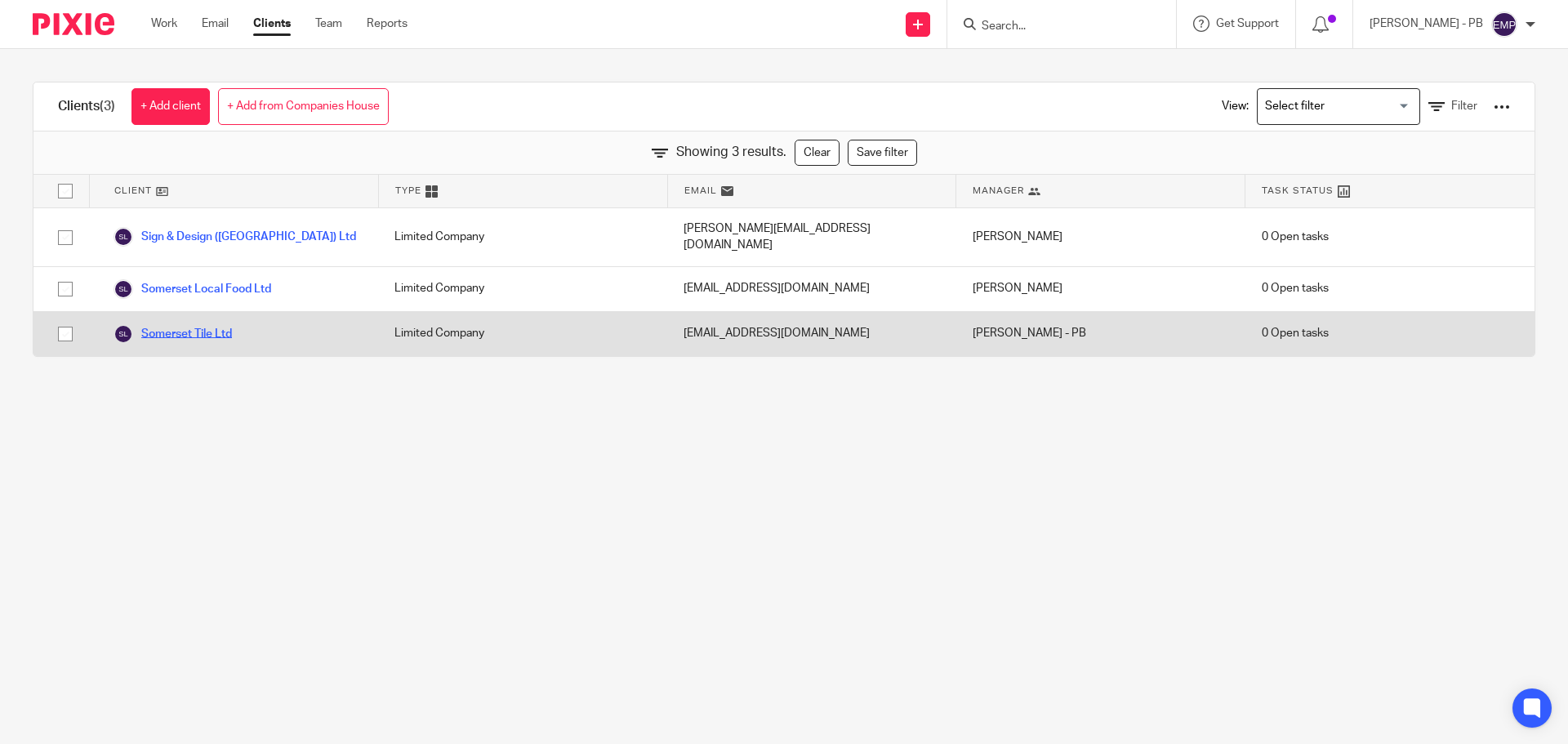
click at [212, 324] on link "Somerset Tile Ltd" at bounding box center [173, 334] width 118 height 19
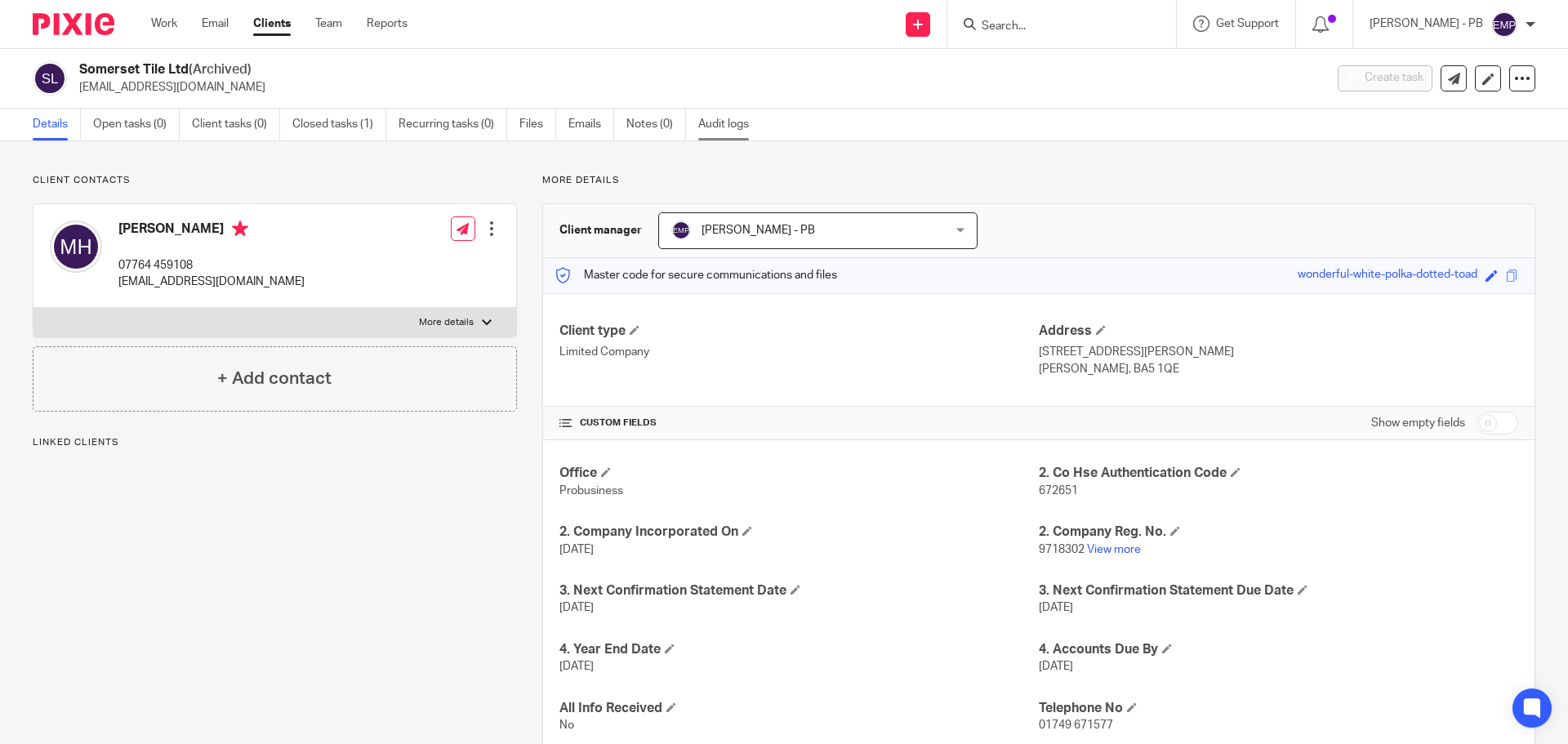
click at [720, 122] on link "Audit logs" at bounding box center [729, 124] width 63 height 32
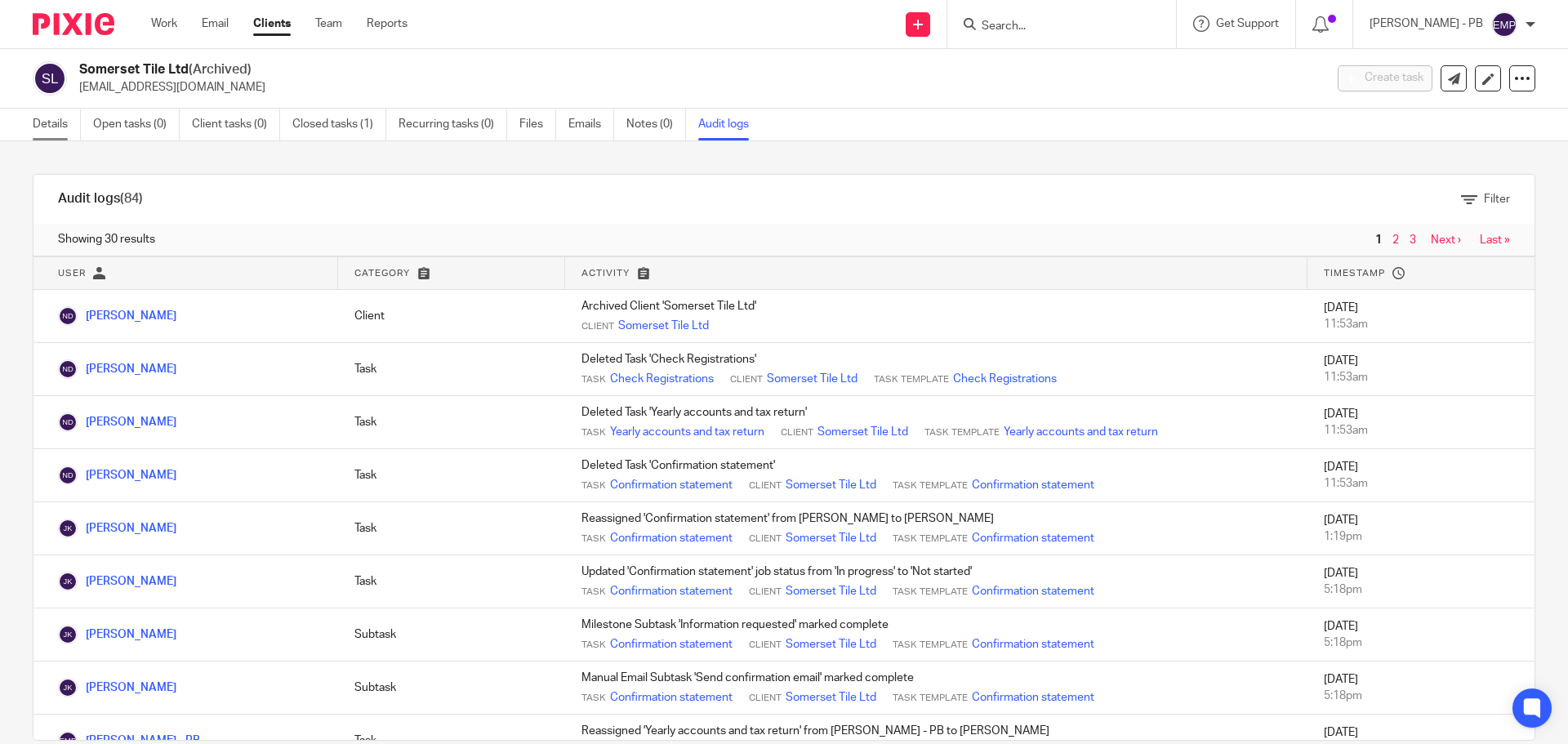
click at [50, 118] on link "Details" at bounding box center [56, 124] width 49 height 32
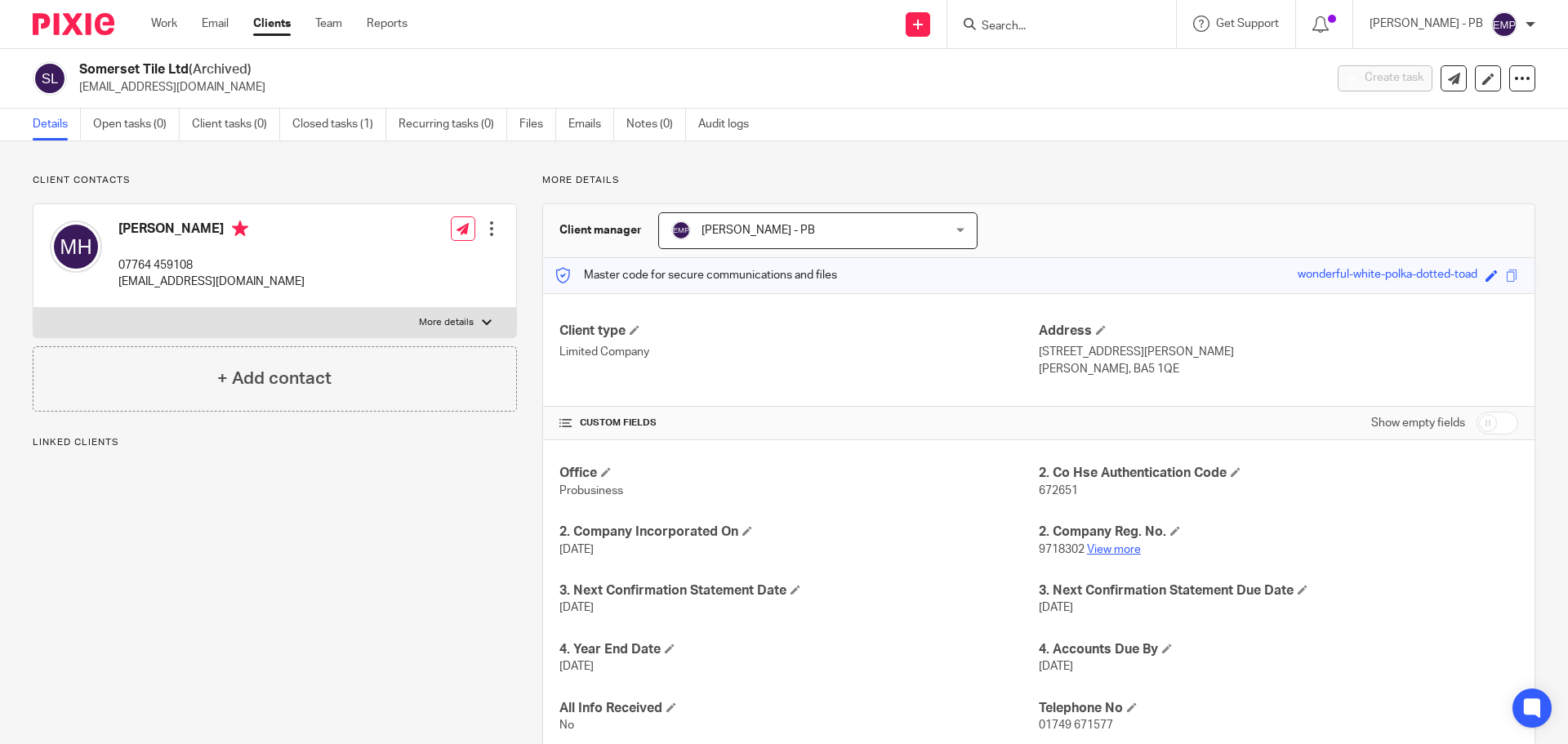
click at [1113, 544] on link "View more" at bounding box center [1114, 549] width 54 height 11
click at [211, 26] on link "Email" at bounding box center [215, 24] width 27 height 17
